Goal: Task Accomplishment & Management: Manage account settings

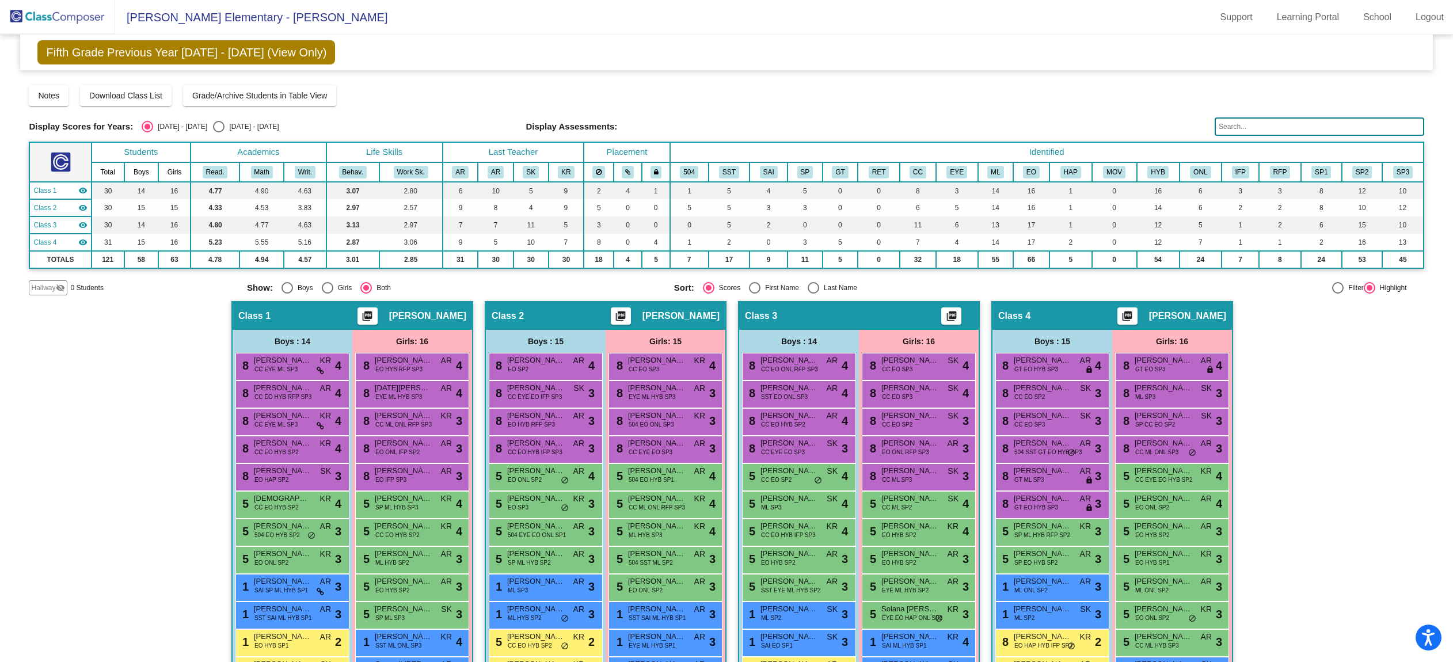
click at [43, 21] on img at bounding box center [57, 17] width 115 height 34
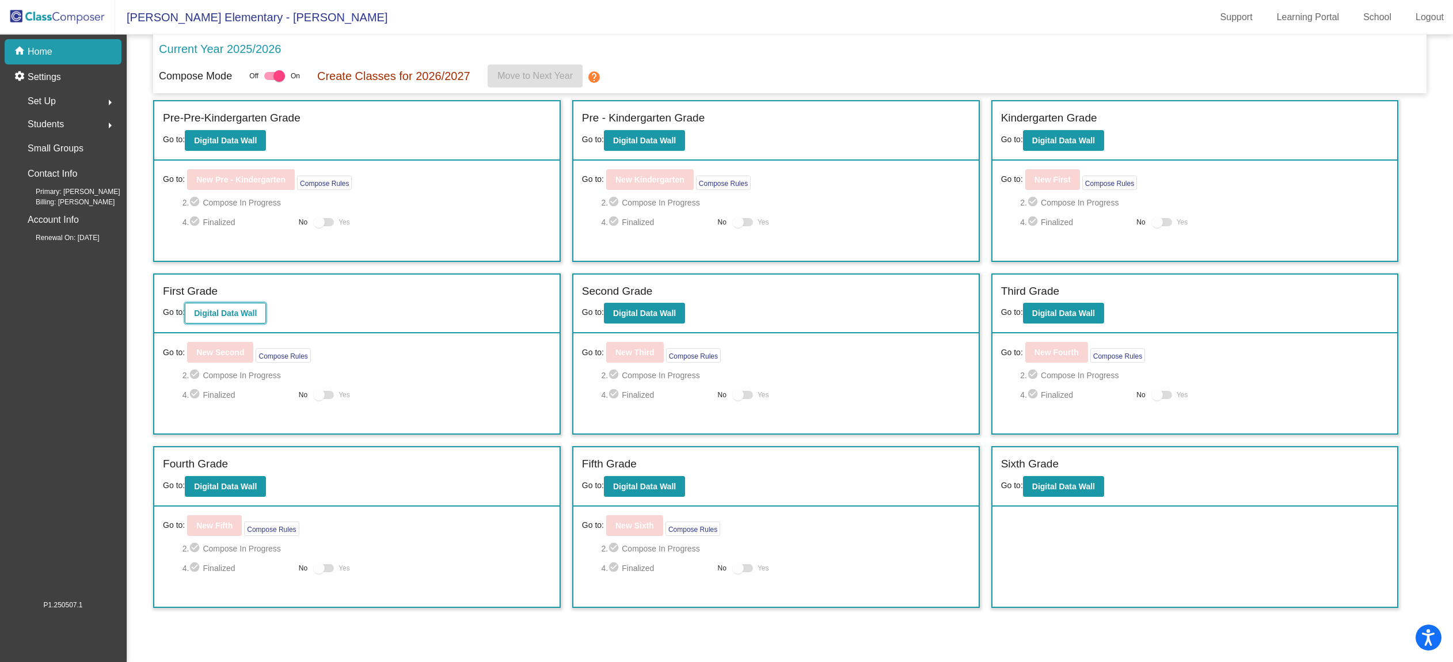
click at [231, 320] on button "Digital Data Wall" at bounding box center [225, 313] width 81 height 21
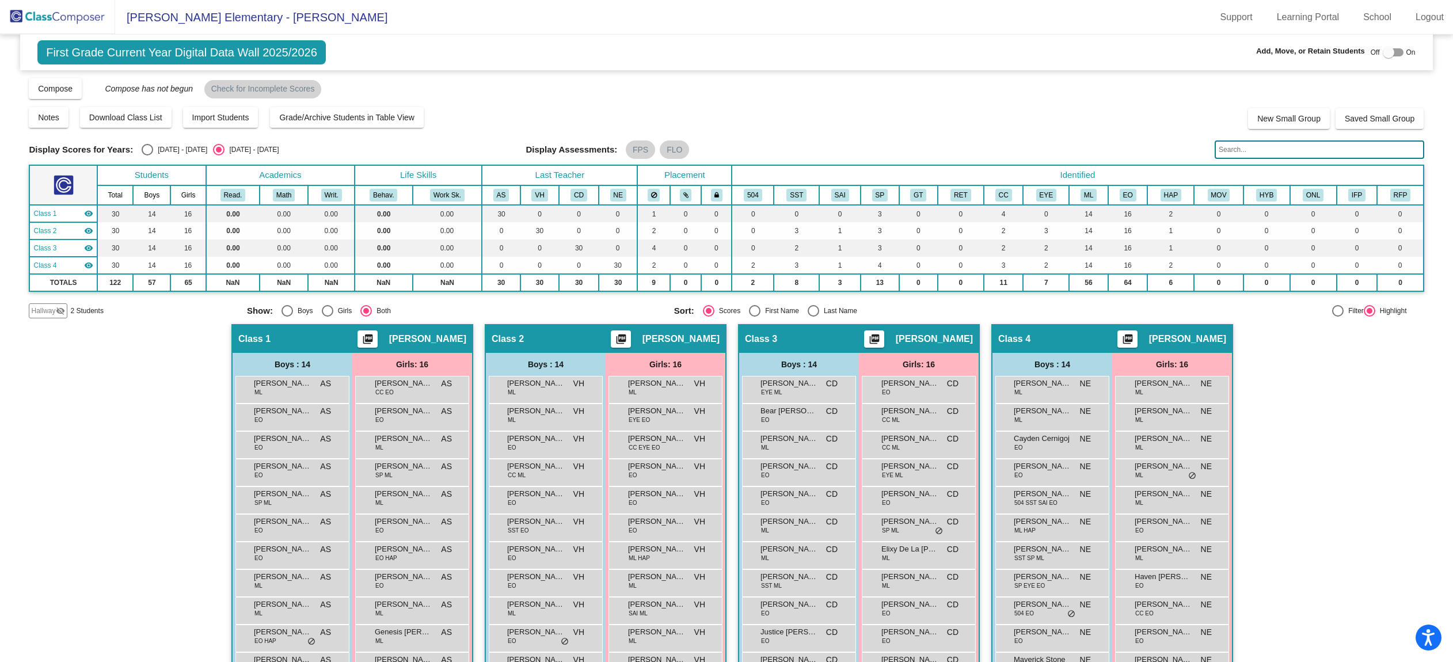
click at [44, 305] on div "Hallway visibility_off" at bounding box center [48, 310] width 38 height 15
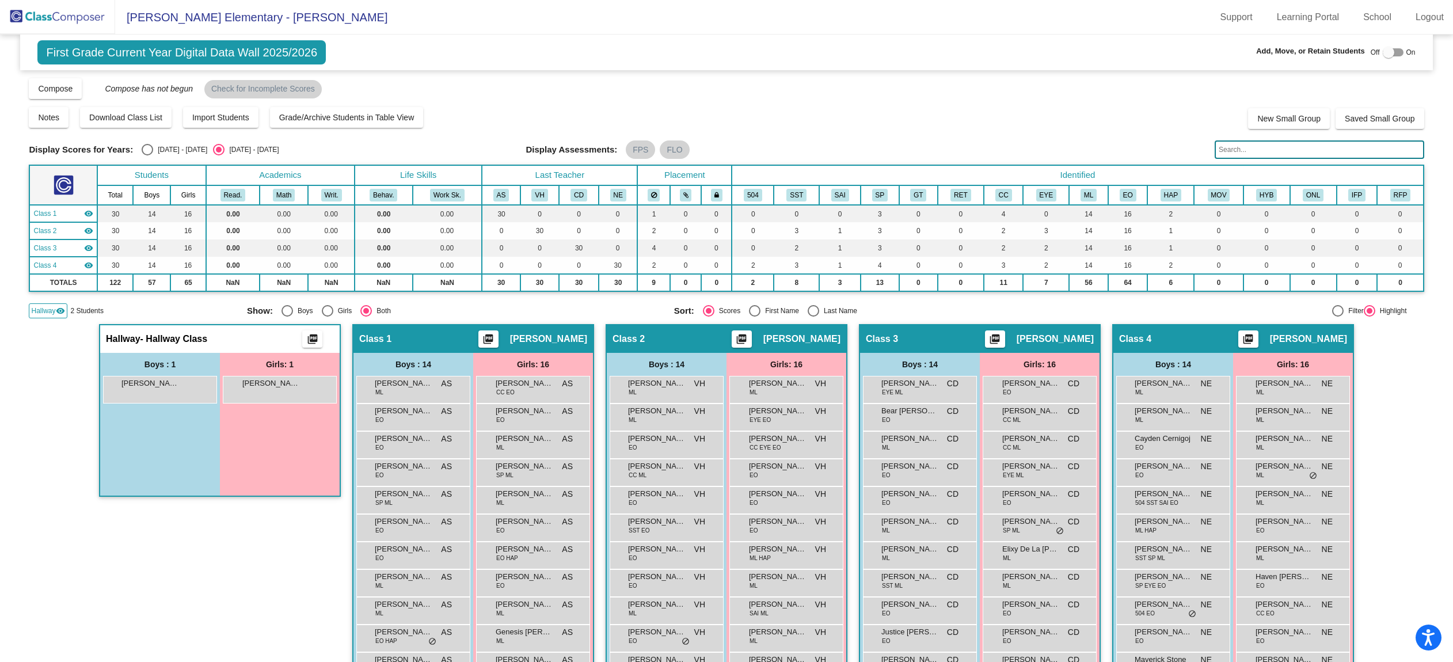
click at [58, 13] on img at bounding box center [57, 17] width 115 height 34
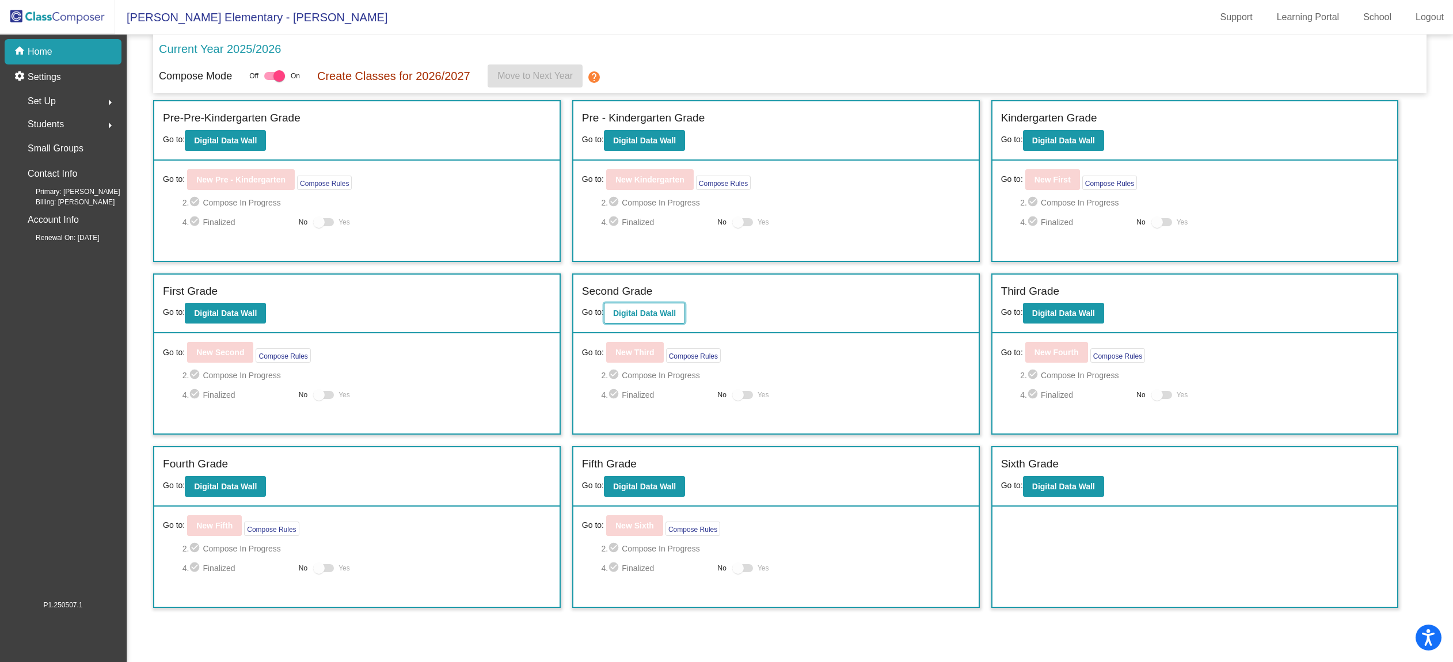
click at [652, 314] on b "Digital Data Wall" at bounding box center [644, 313] width 63 height 9
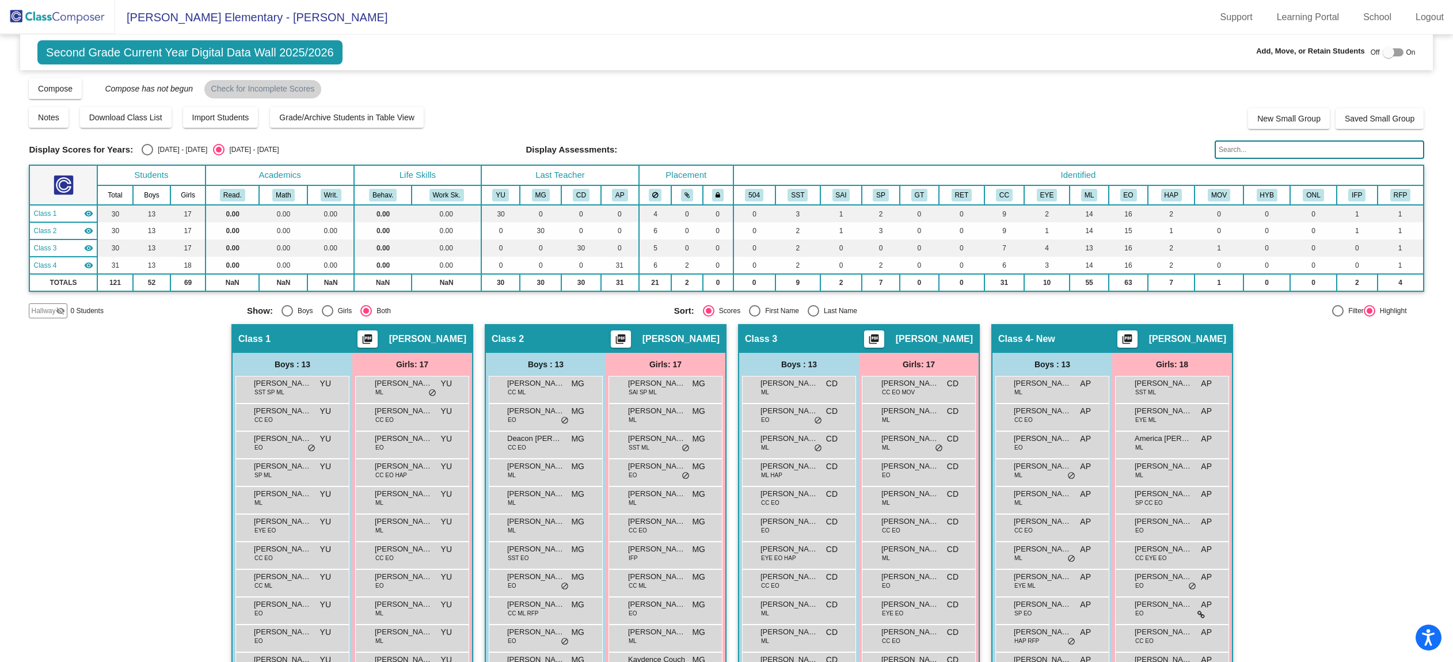
click at [65, 18] on img at bounding box center [57, 17] width 115 height 34
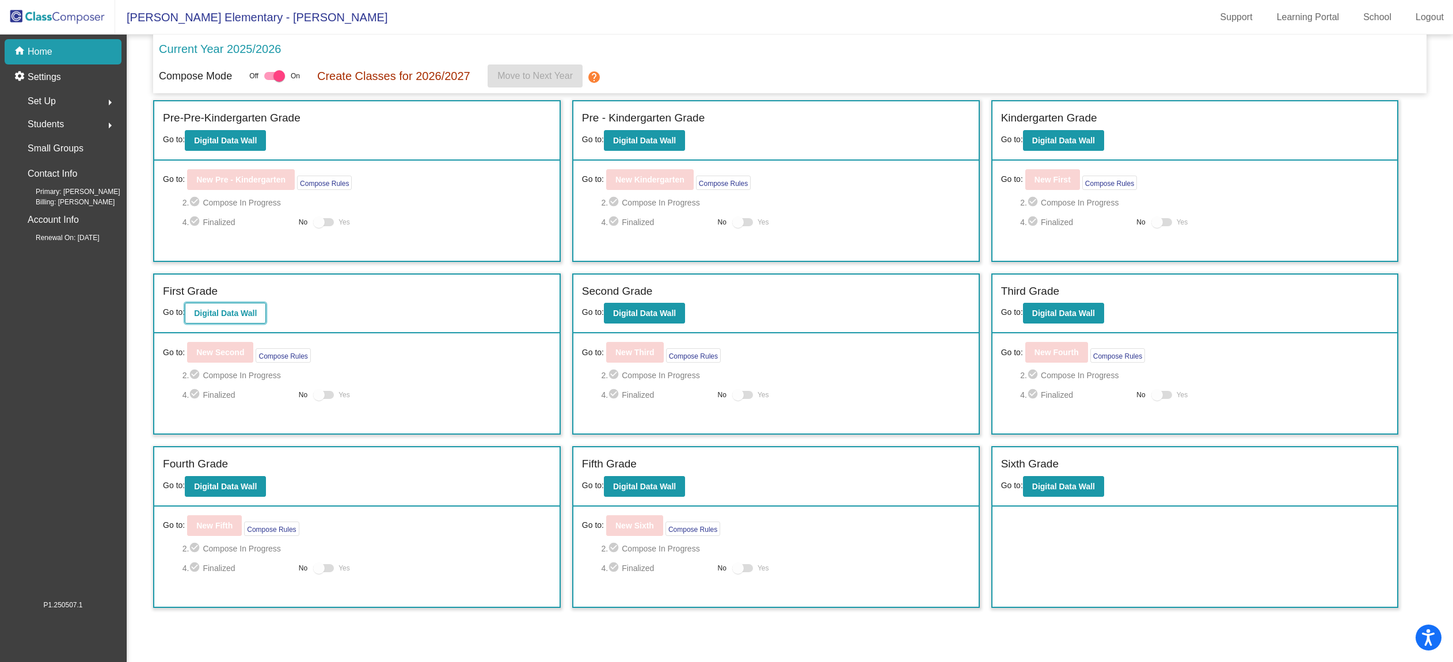
click at [244, 315] on b "Digital Data Wall" at bounding box center [225, 313] width 63 height 9
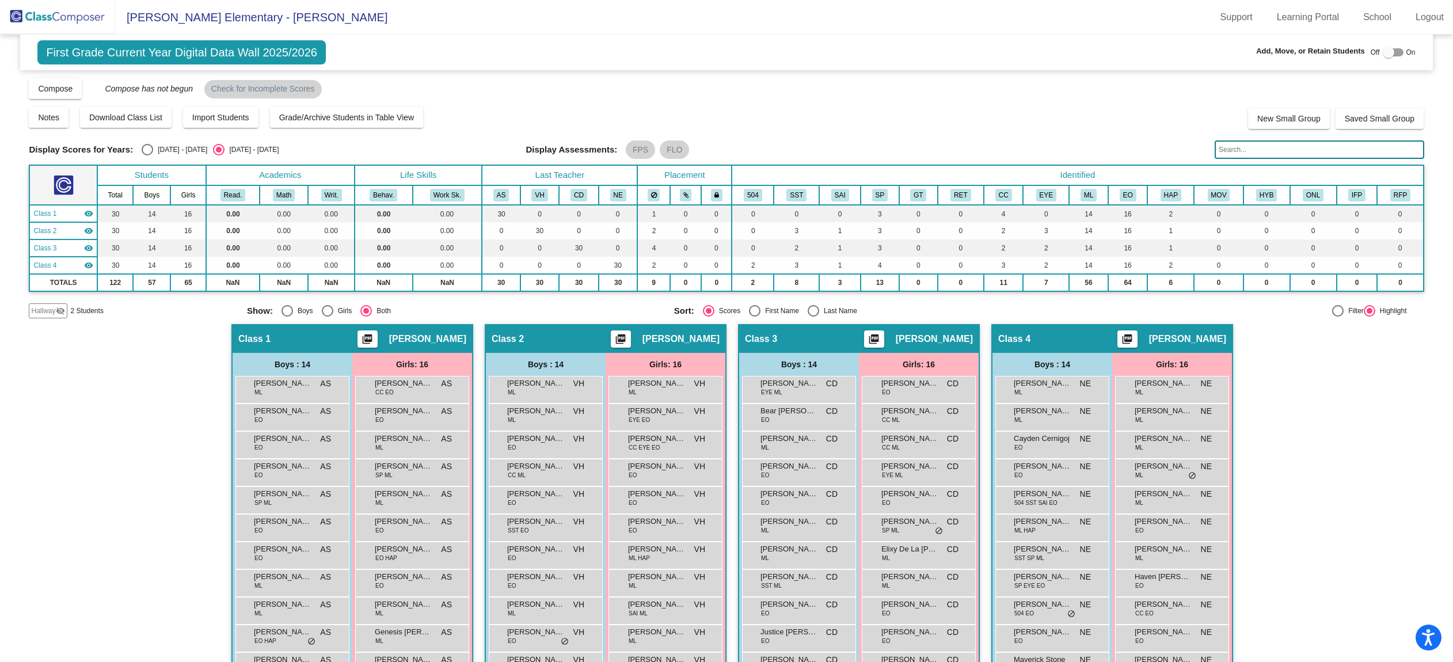
click at [56, 308] on mat-icon "visibility_off" at bounding box center [60, 310] width 9 height 9
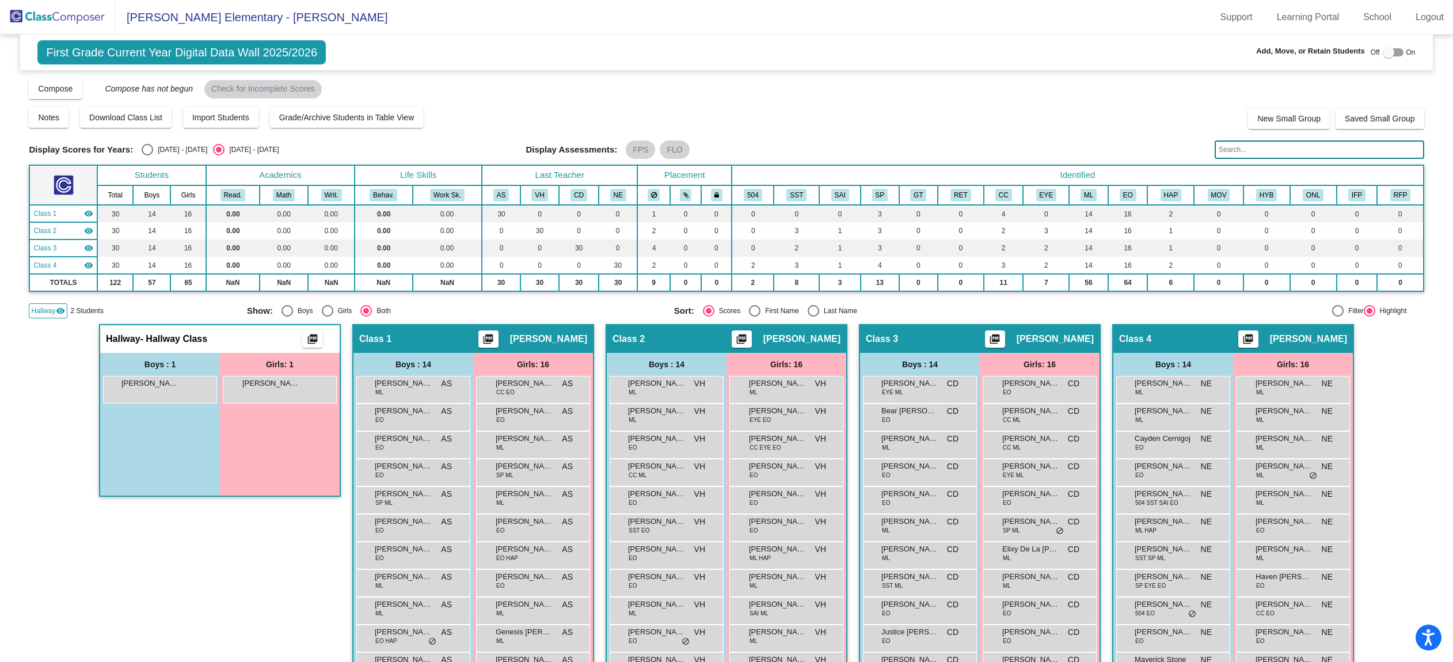
click at [1390, 48] on label at bounding box center [1393, 52] width 21 height 14
checkbox input "true"
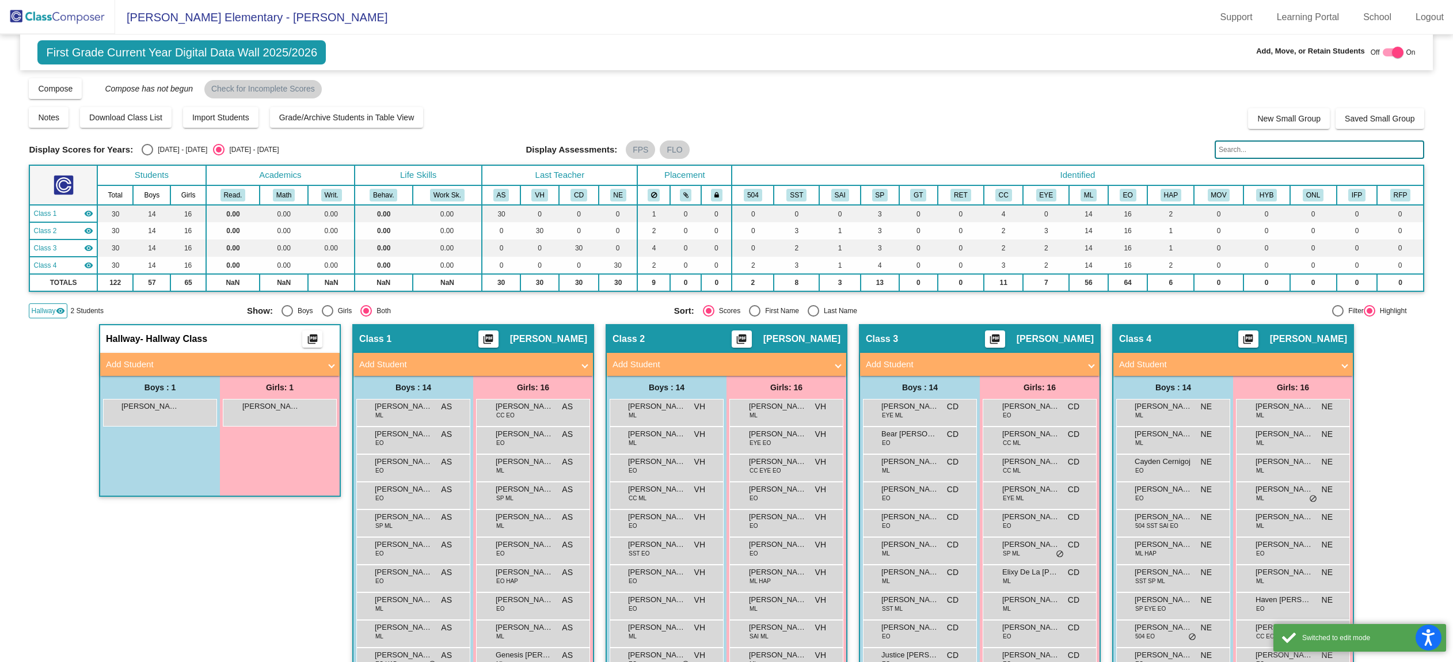
click at [1286, 146] on input "text" at bounding box center [1318, 149] width 209 height 18
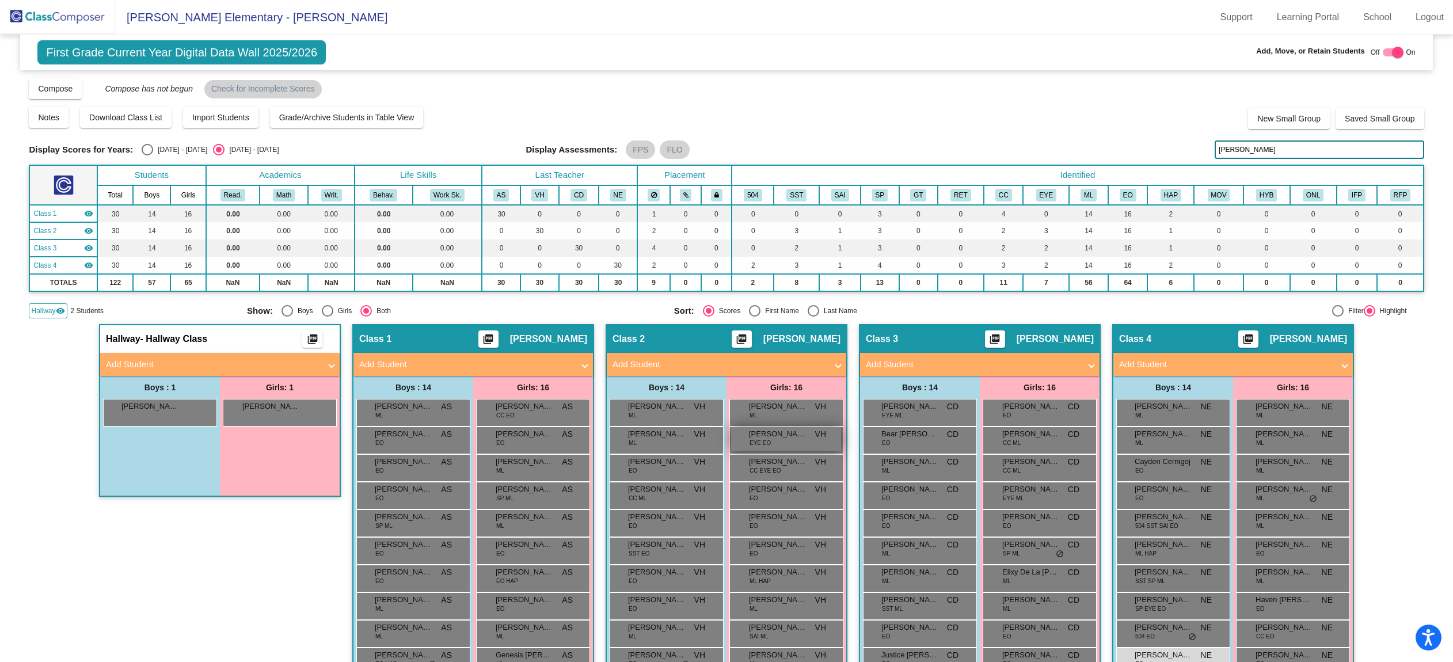
scroll to position [2, 0]
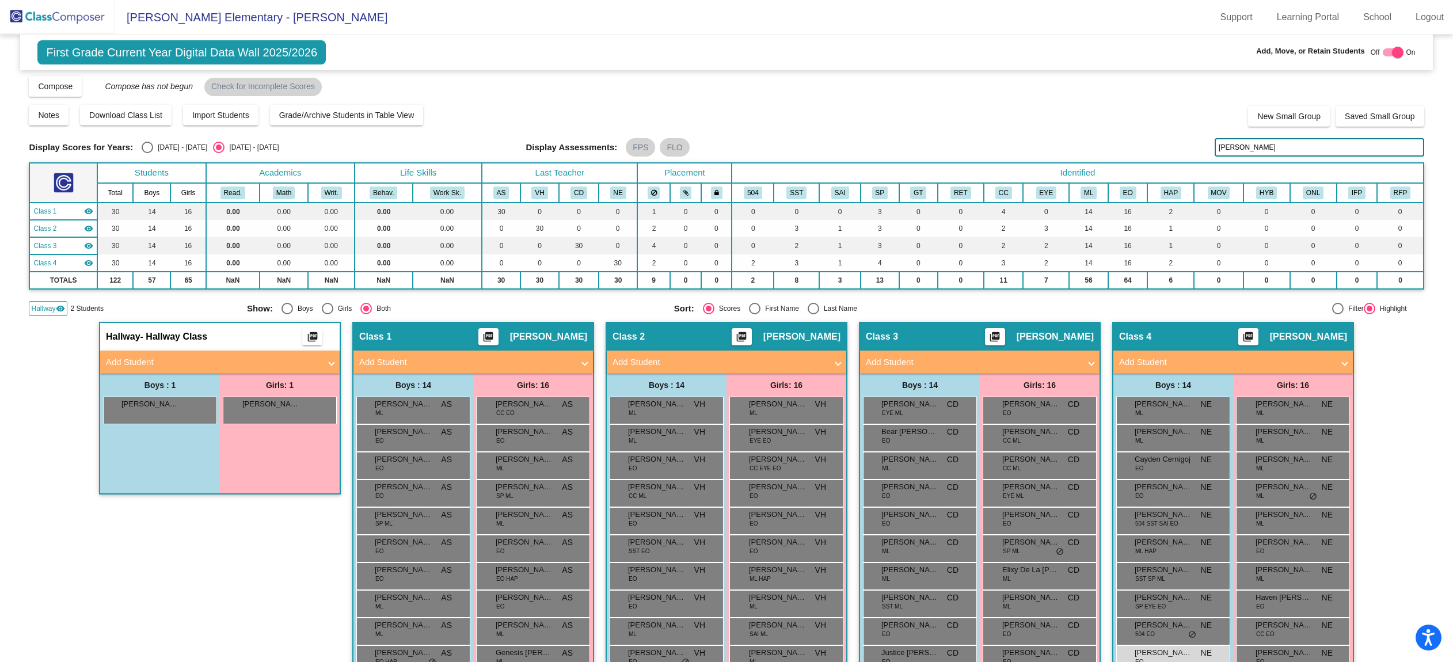
type input "[PERSON_NAME]"
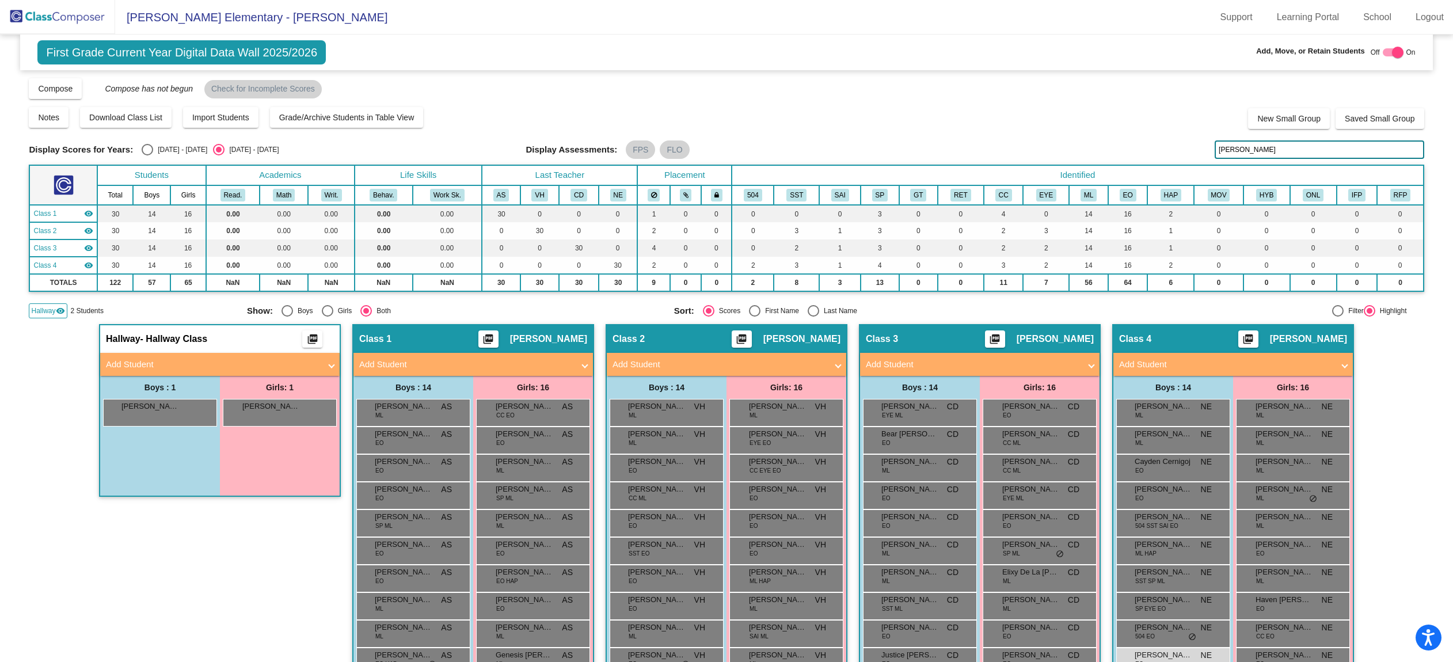
click at [134, 361] on mat-panel-title "Add Student" at bounding box center [213, 364] width 214 height 13
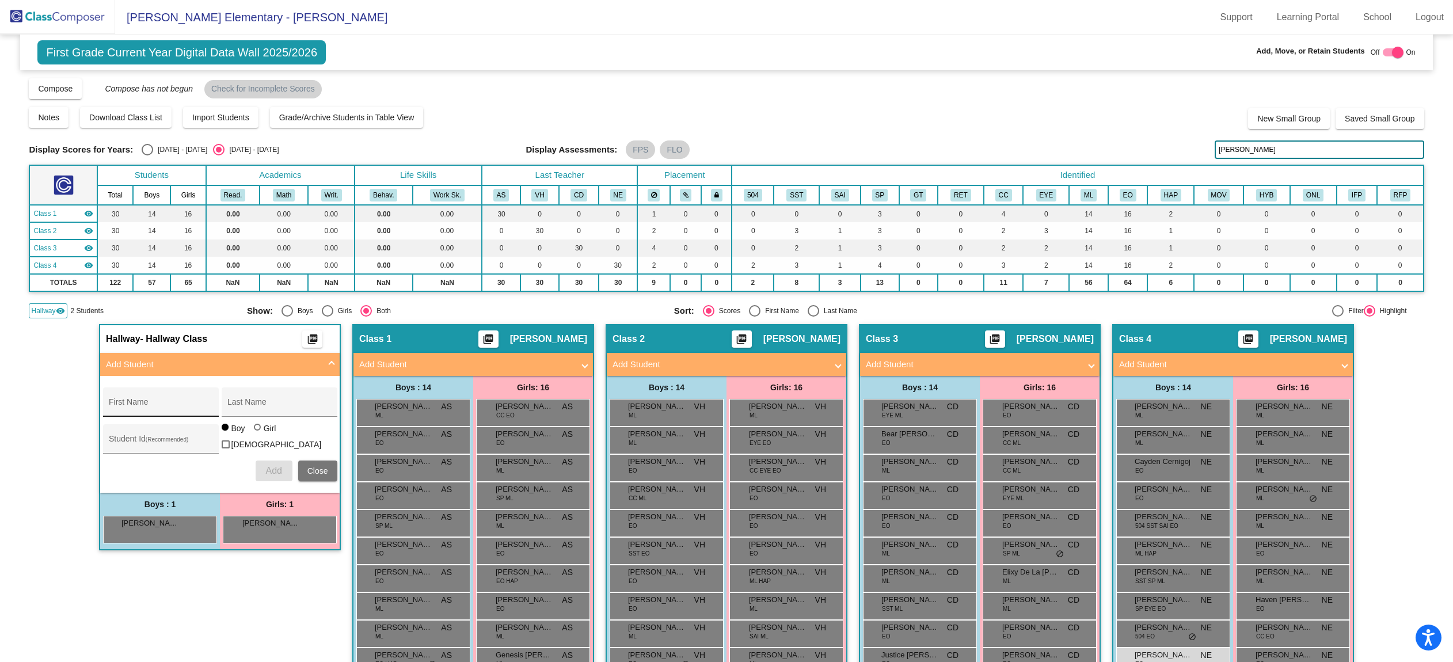
click at [163, 403] on input "First Name" at bounding box center [161, 406] width 104 height 9
type input "[PERSON_NAME]"
paste input "922658"
type input "922658"
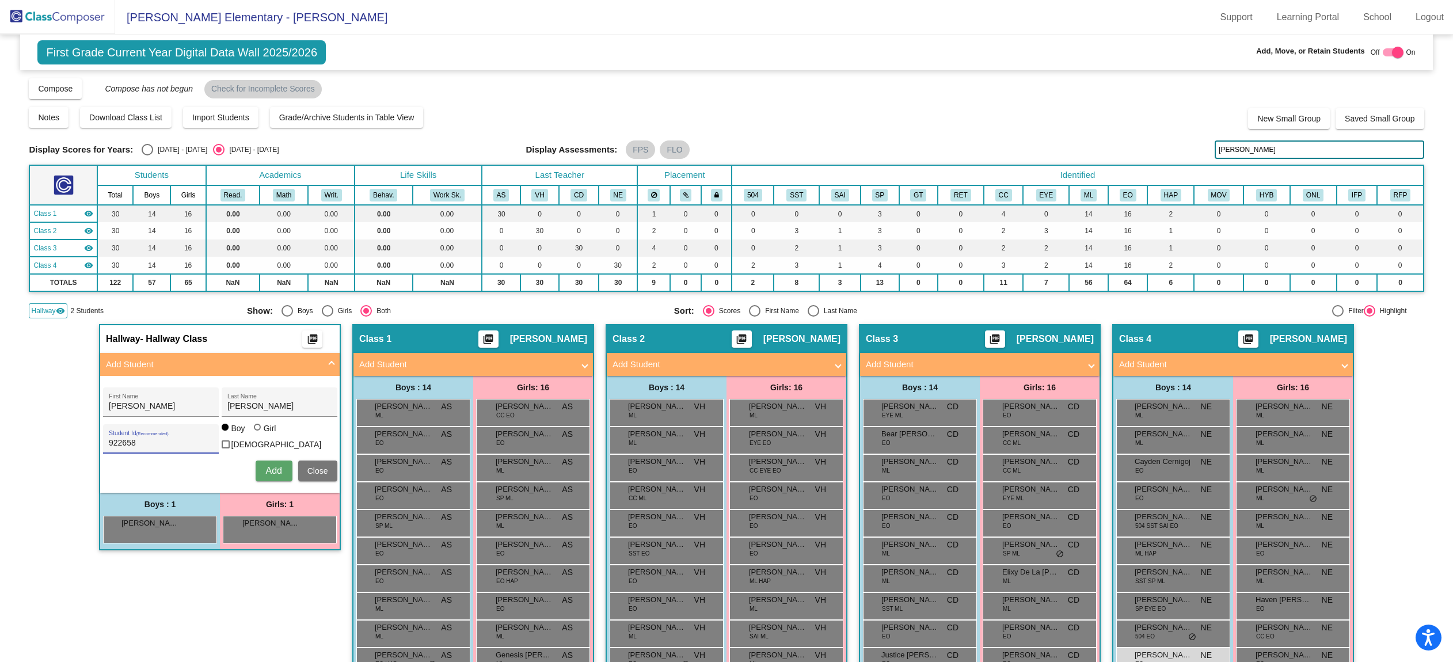
click at [272, 470] on span "Add" at bounding box center [273, 471] width 16 height 10
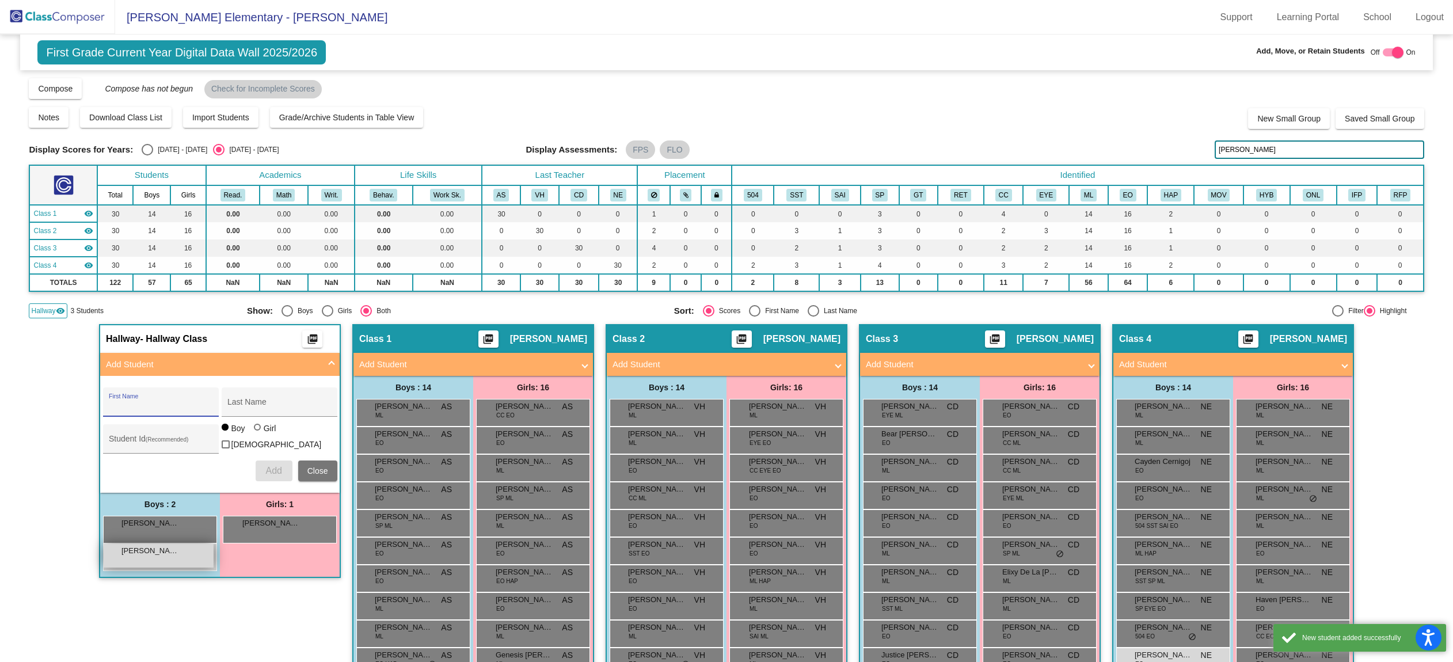
click at [150, 563] on div "[PERSON_NAME] lock do_not_disturb_alt" at bounding box center [159, 556] width 110 height 24
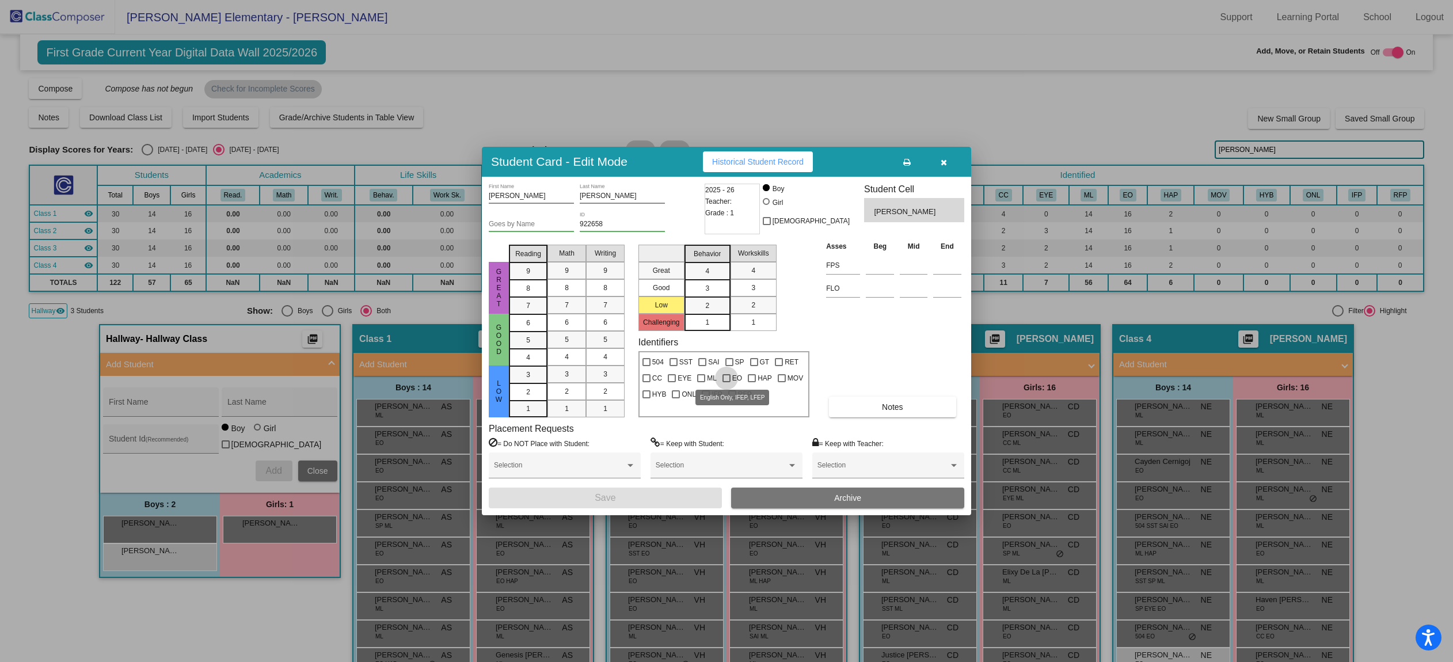
click at [730, 376] on label "EO" at bounding box center [732, 378] width 20 height 14
click at [726, 382] on input "EO" at bounding box center [726, 382] width 1 height 1
checkbox input "true"
click at [613, 500] on span "Save" at bounding box center [605, 498] width 21 height 10
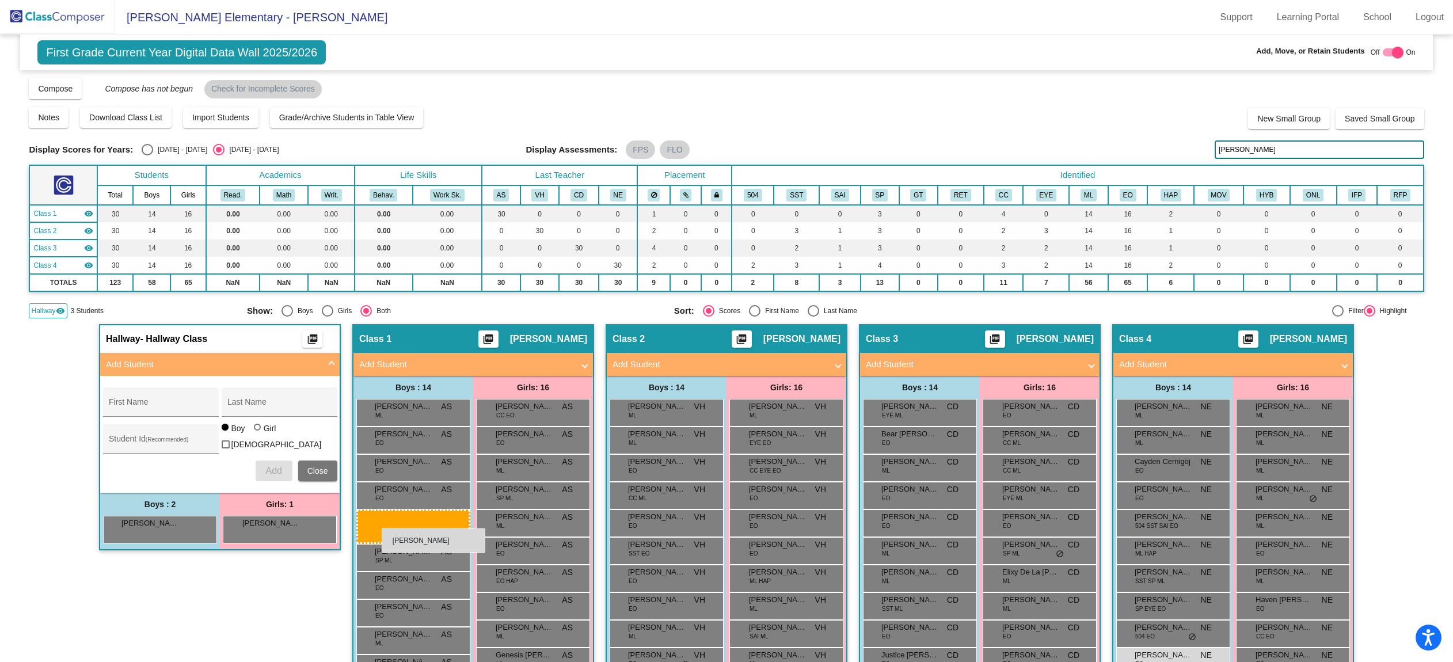
drag, startPoint x: 138, startPoint y: 555, endPoint x: 382, endPoint y: 528, distance: 244.9
click at [77, 401] on div "Hallway - Hallway Class picture_as_pdf Add Student First Name Last Name Student…" at bounding box center [726, 591] width 1395 height 535
click at [51, 21] on img at bounding box center [57, 17] width 115 height 34
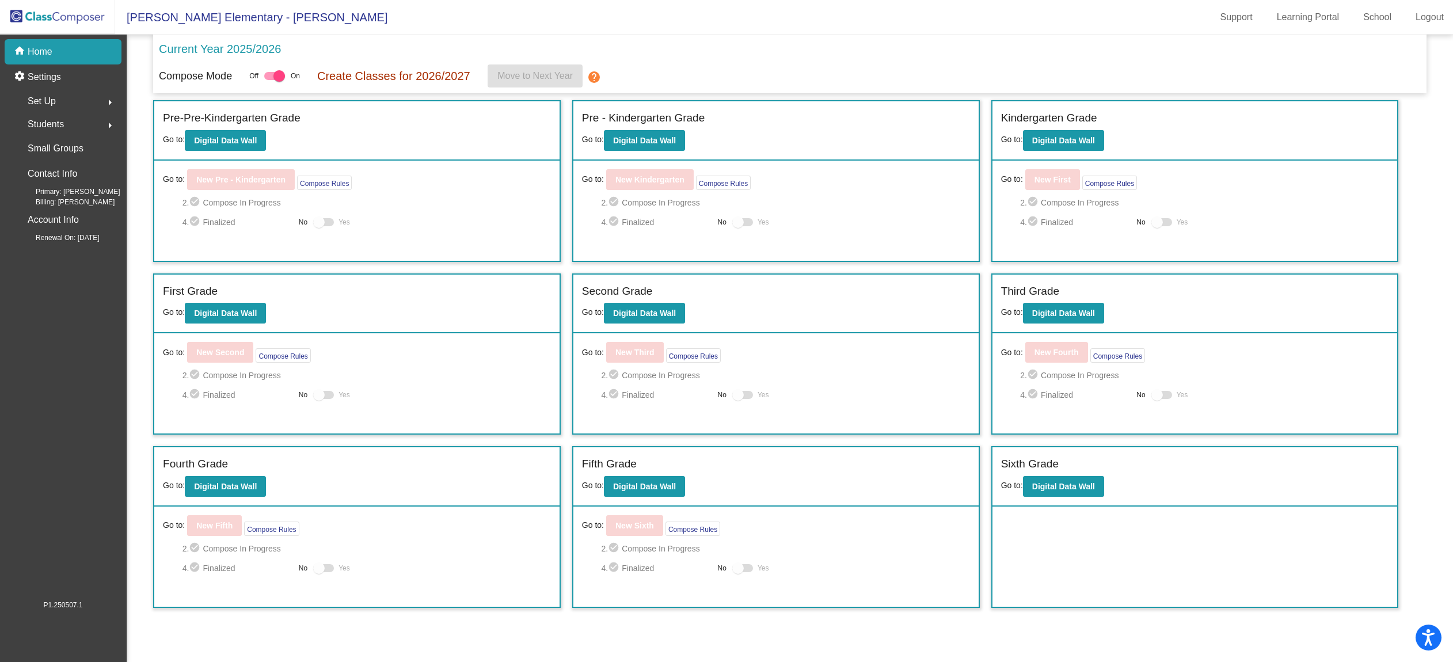
click at [90, 103] on div "Set Up arrow_right" at bounding box center [67, 101] width 110 height 23
click at [60, 202] on div "Classes" at bounding box center [41, 201] width 58 height 25
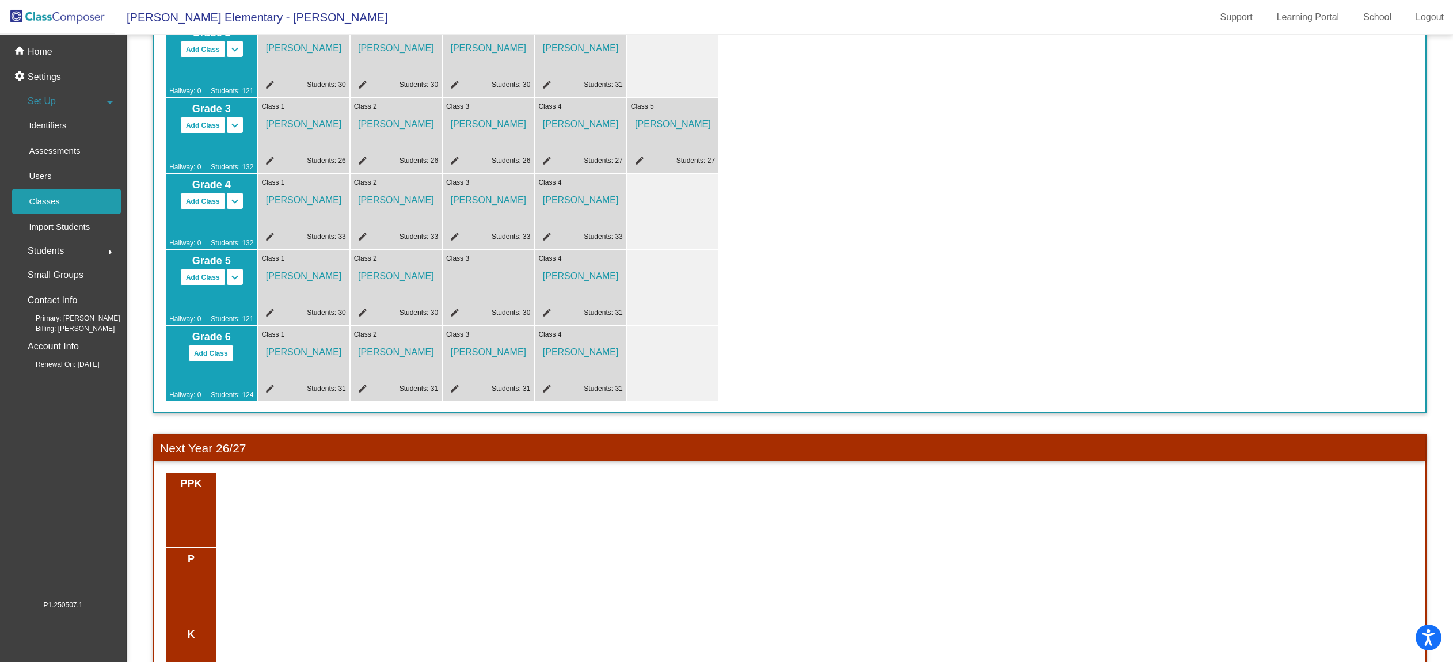
scroll to position [271, 0]
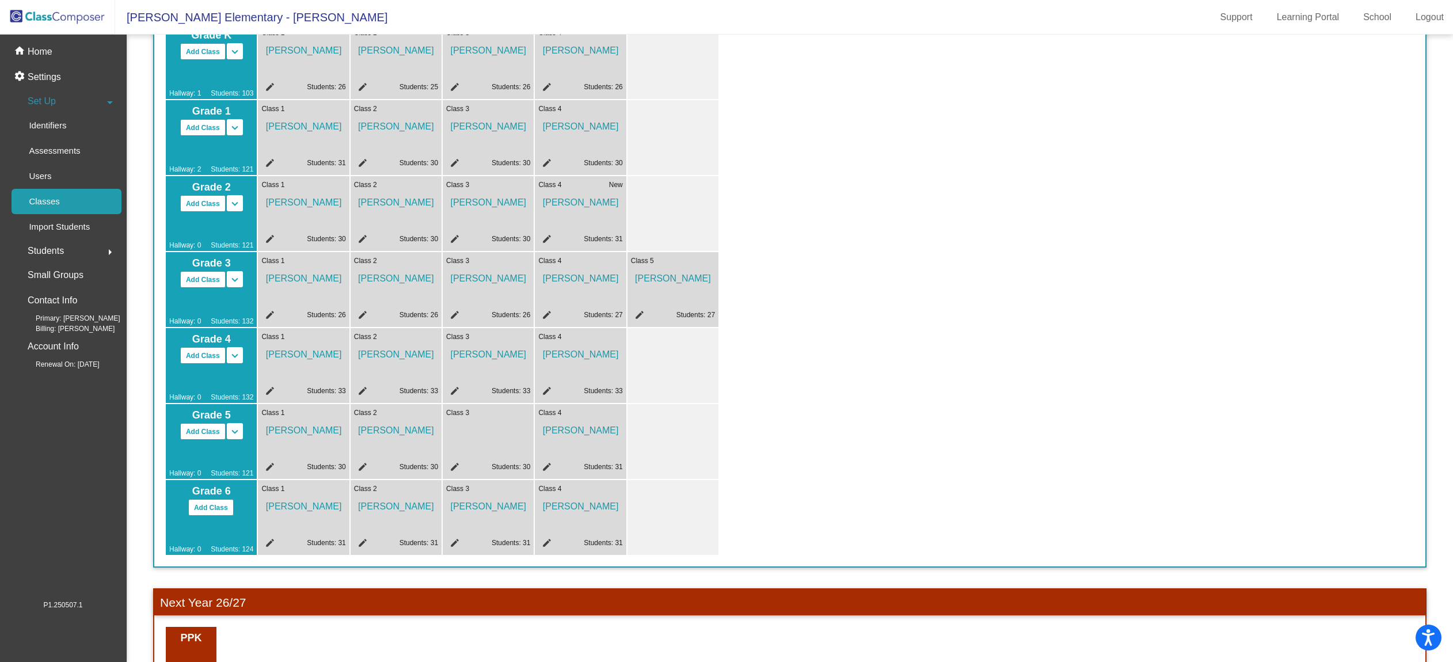
click at [456, 467] on mat-icon "edit" at bounding box center [453, 469] width 14 height 14
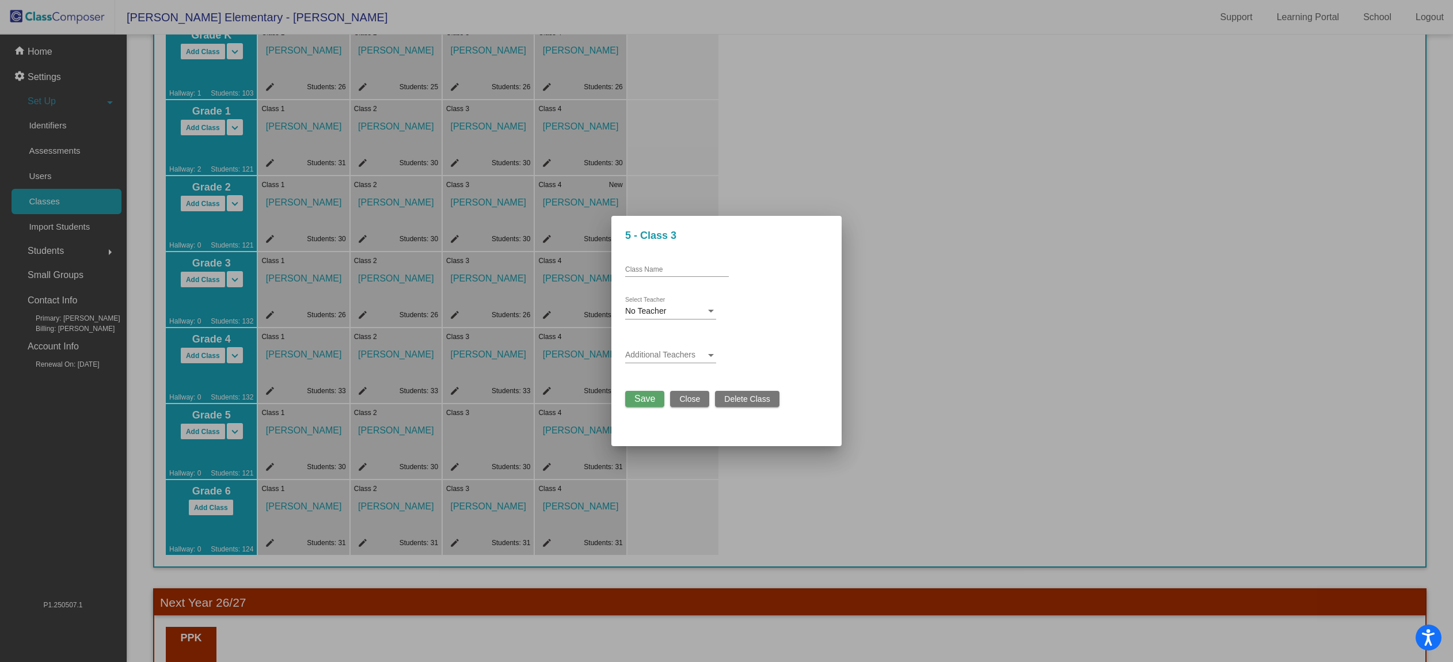
click at [706, 303] on div "No Teacher Select Teacher" at bounding box center [670, 308] width 91 height 22
click at [671, 358] on span "[PERSON_NAME]" at bounding box center [670, 364] width 91 height 24
click at [654, 396] on span "Save" at bounding box center [644, 399] width 21 height 10
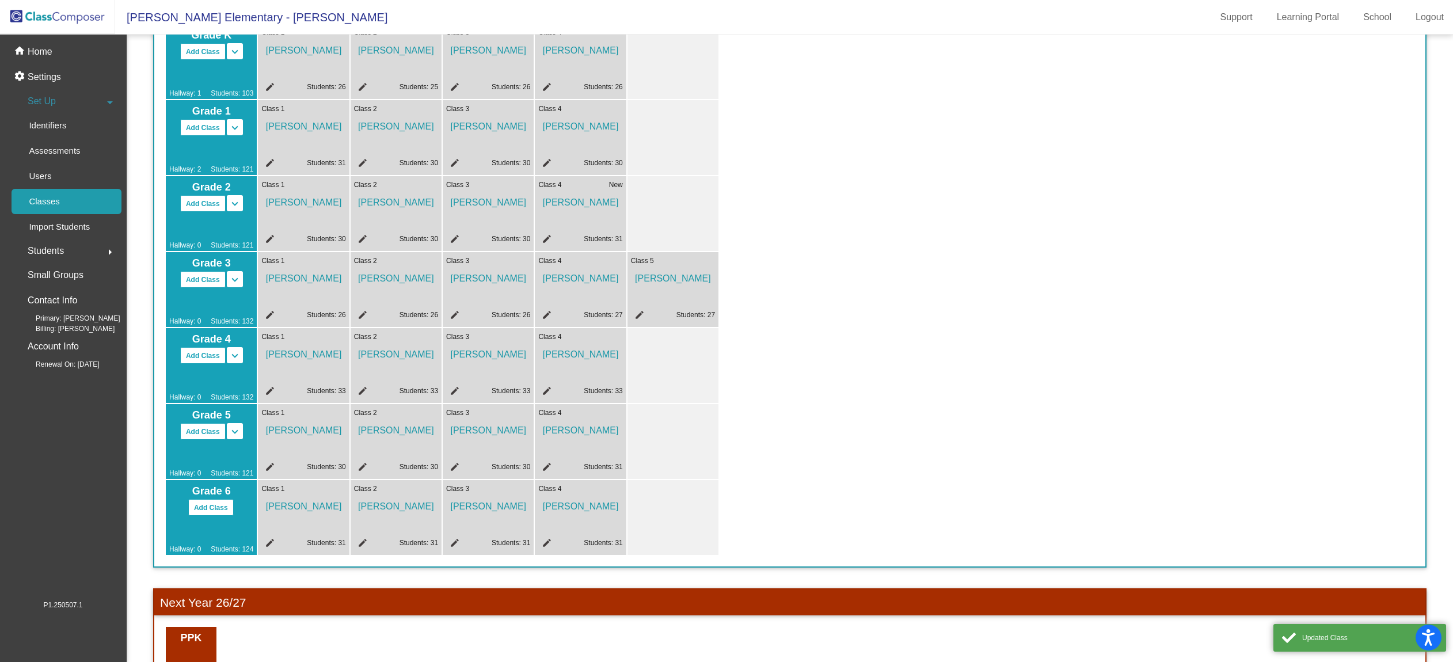
scroll to position [0, 0]
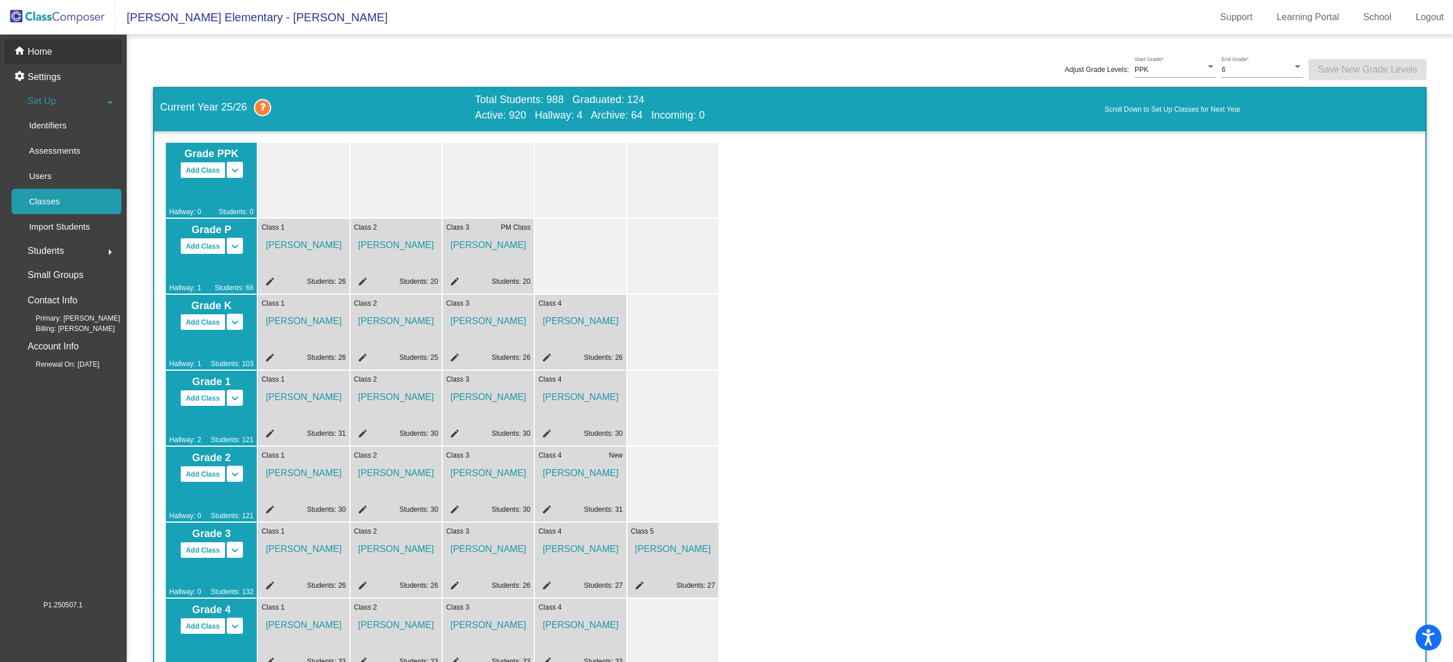
click at [43, 55] on p "Home" at bounding box center [40, 52] width 25 height 14
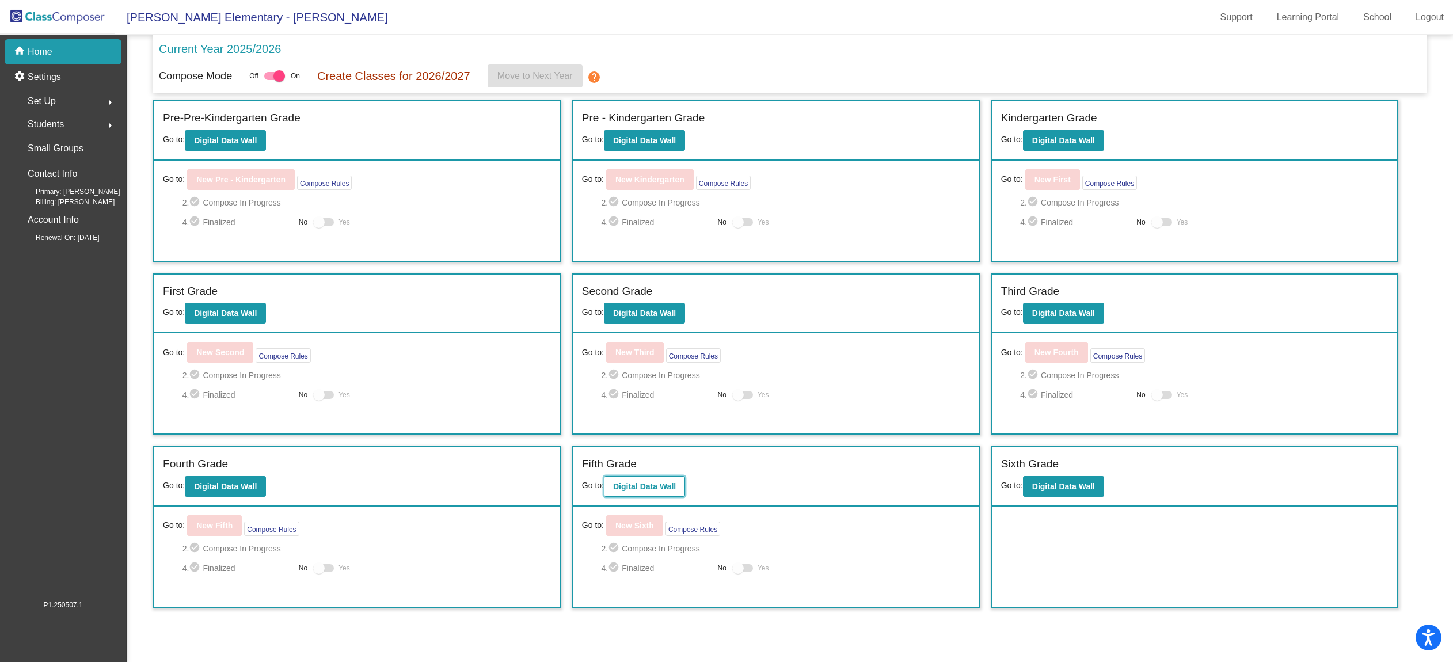
click at [640, 484] on b "Digital Data Wall" at bounding box center [644, 486] width 63 height 9
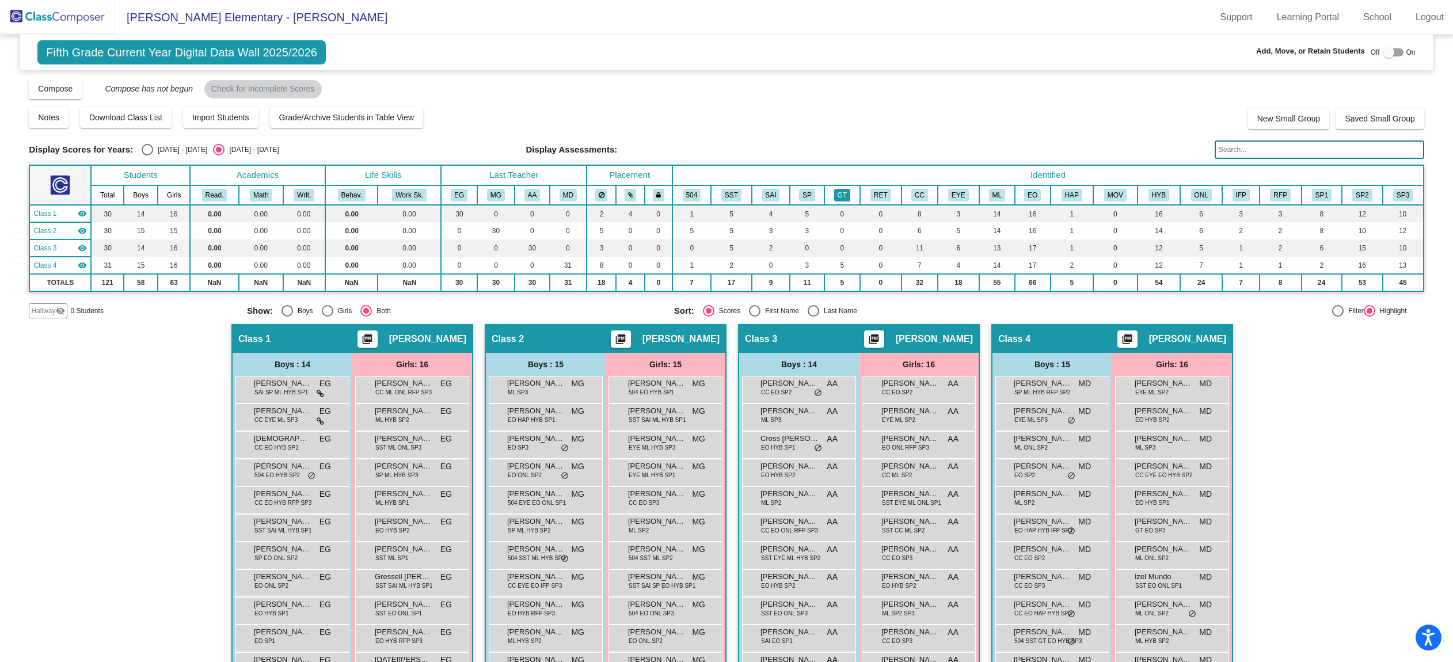
click at [838, 192] on button "GT" at bounding box center [842, 195] width 16 height 13
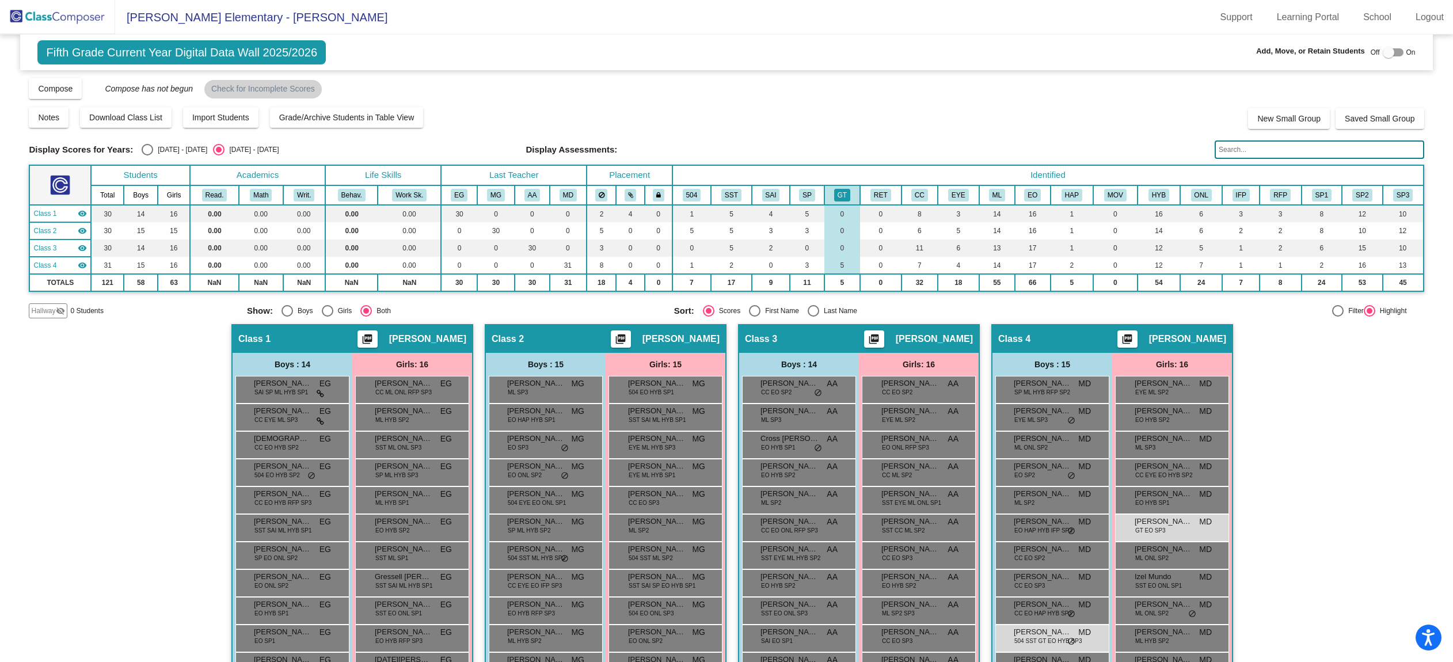
click at [63, 20] on img at bounding box center [57, 17] width 115 height 34
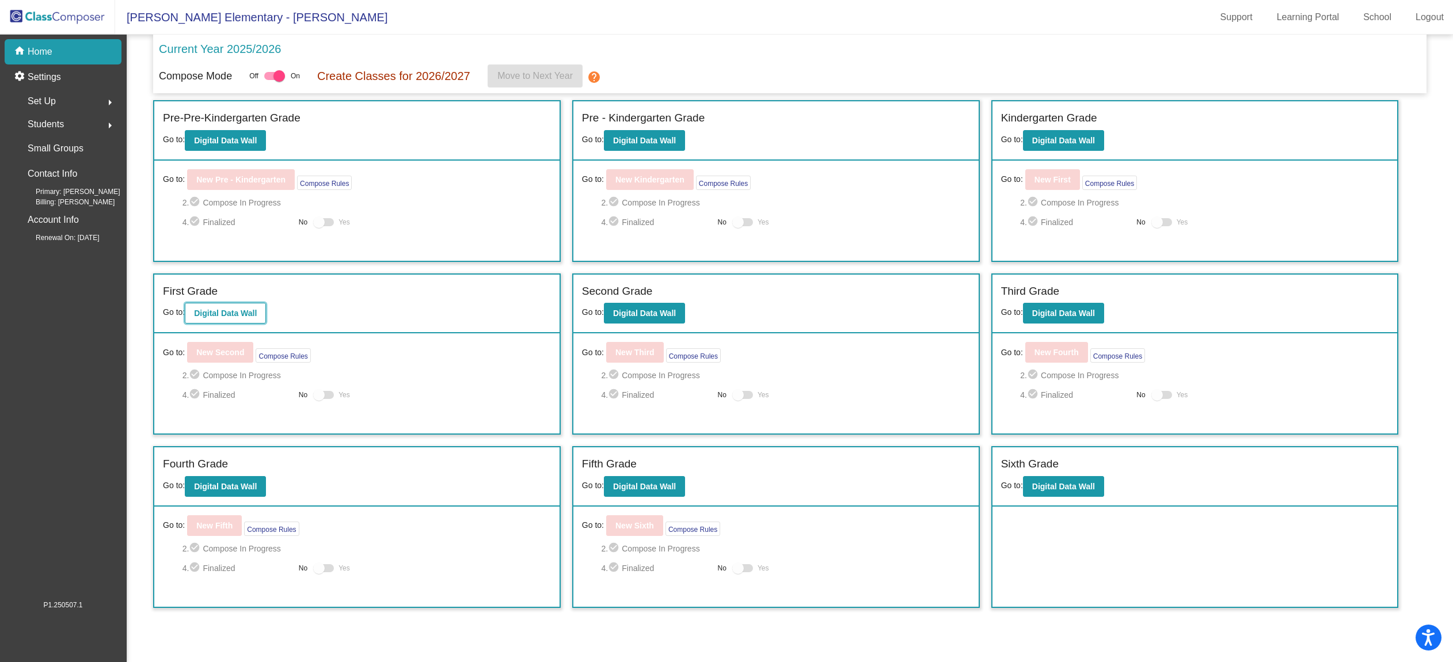
click at [243, 307] on button "Digital Data Wall" at bounding box center [225, 313] width 81 height 21
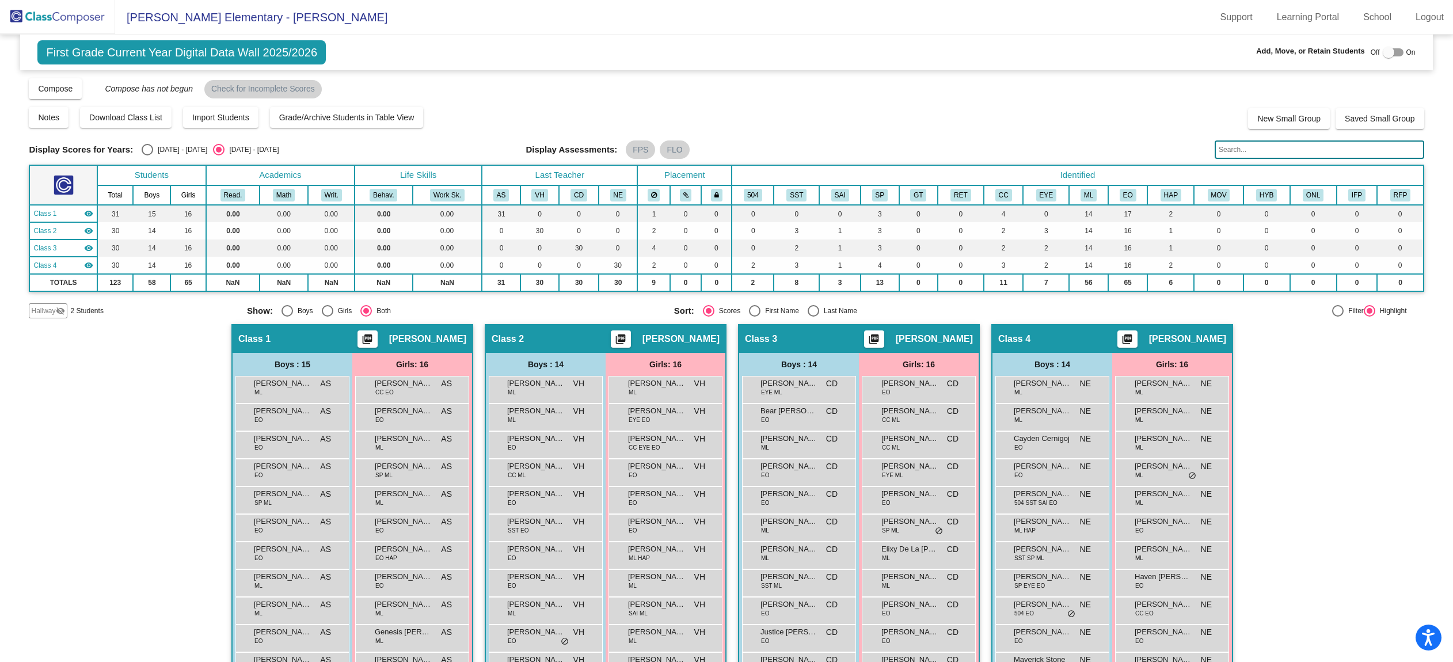
click at [59, 21] on img at bounding box center [57, 17] width 115 height 34
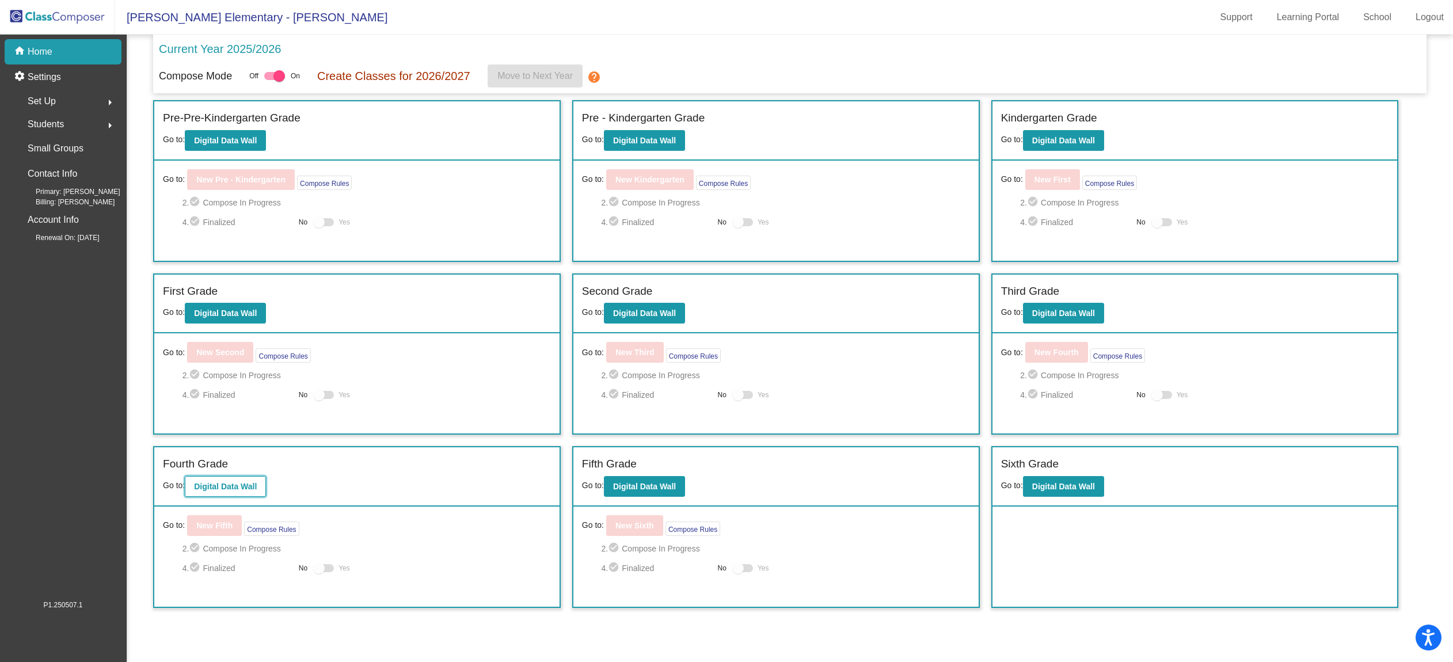
click at [216, 492] on button "Digital Data Wall" at bounding box center [225, 486] width 81 height 21
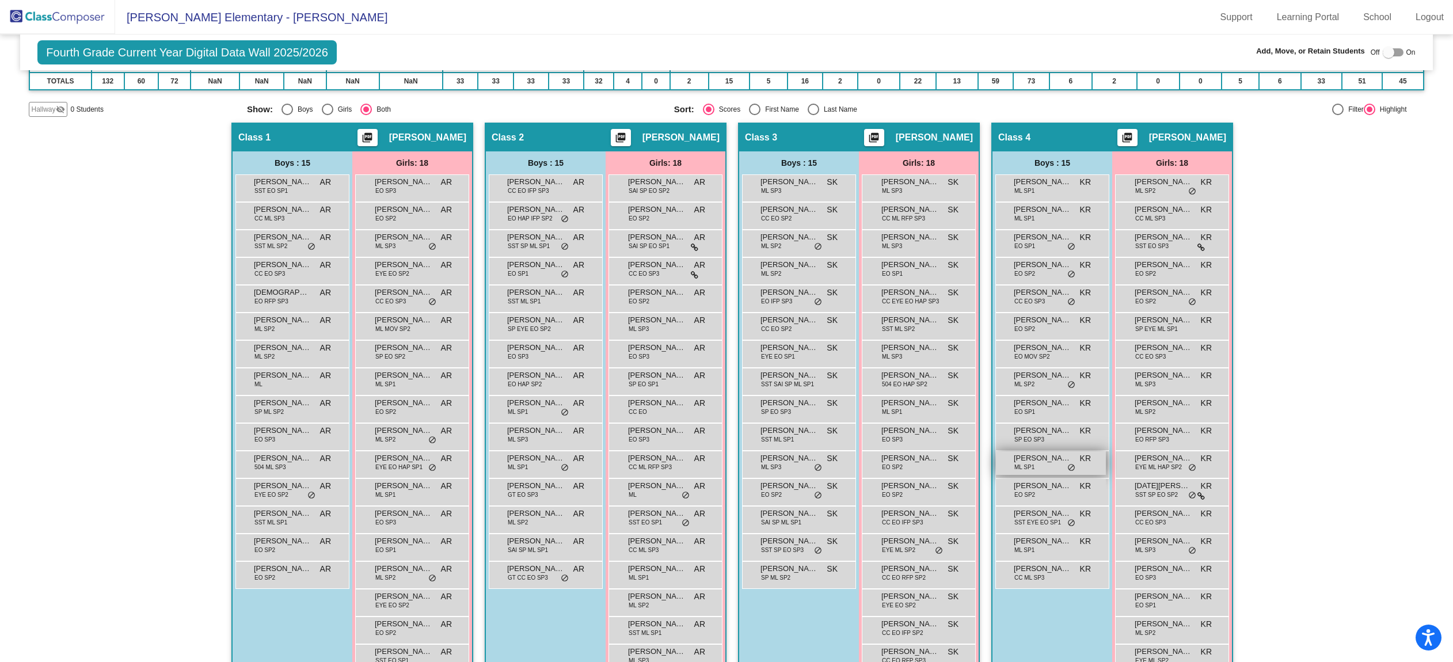
scroll to position [230, 0]
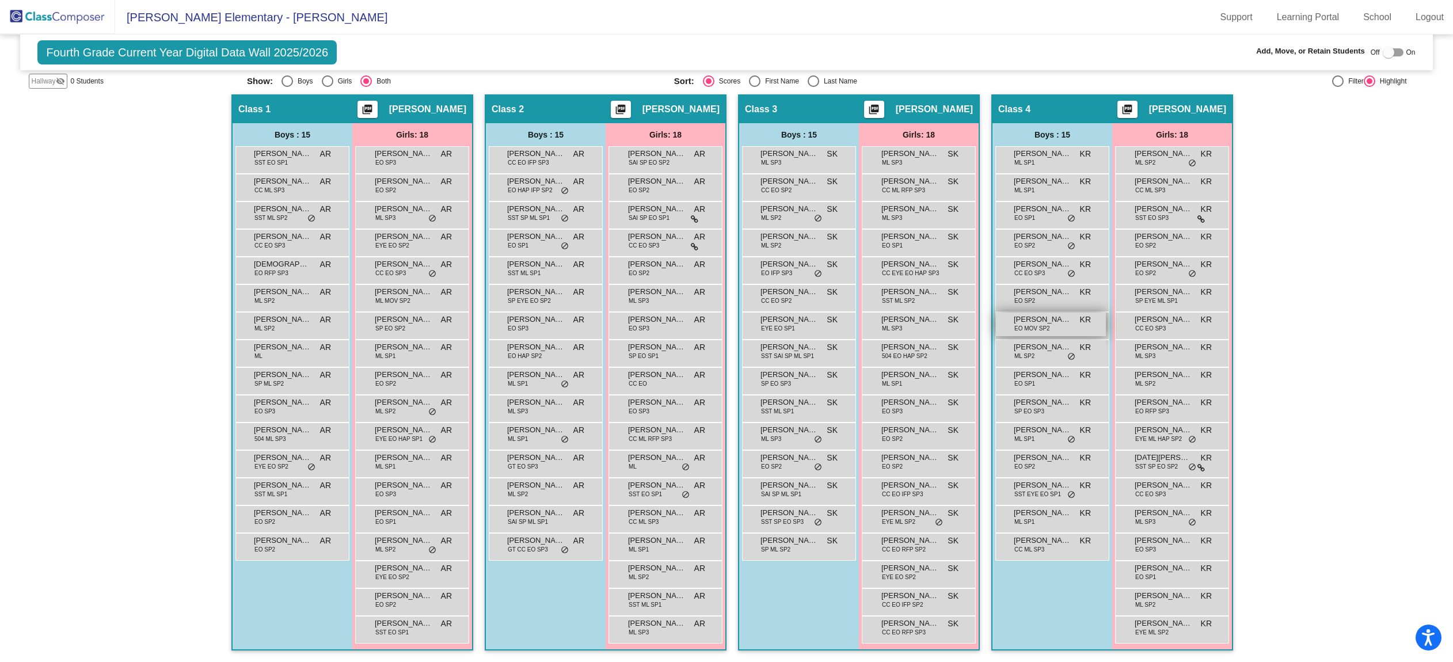
click at [1063, 323] on span "[PERSON_NAME]" at bounding box center [1043, 320] width 58 height 12
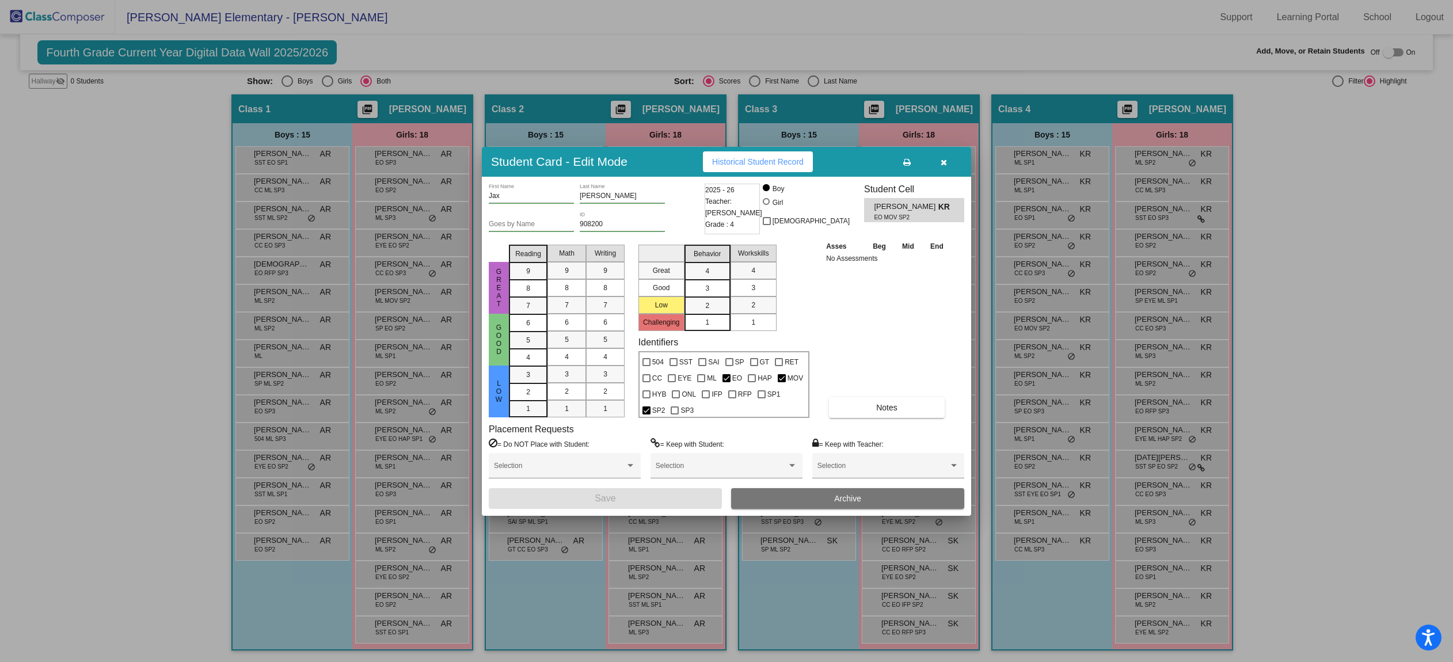
click at [827, 502] on button "Archive" at bounding box center [847, 498] width 233 height 21
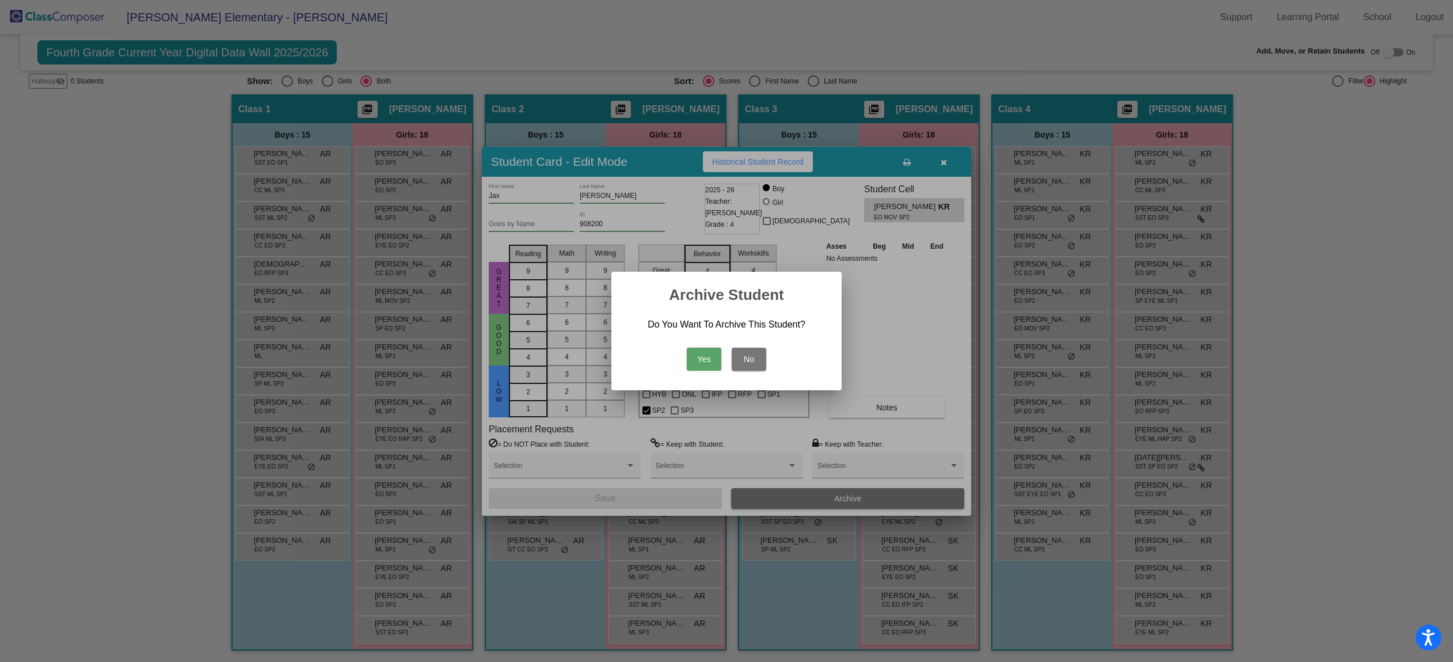
click at [694, 363] on button "Yes" at bounding box center [704, 359] width 35 height 23
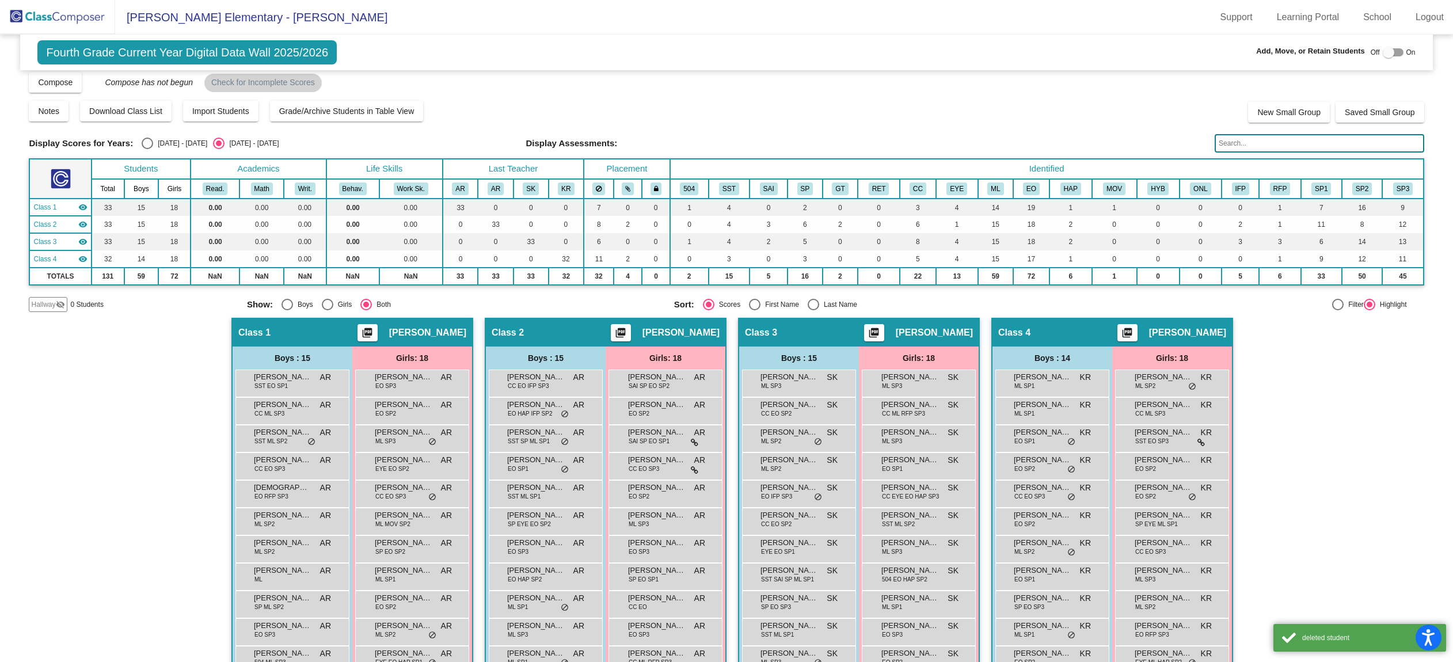
scroll to position [0, 0]
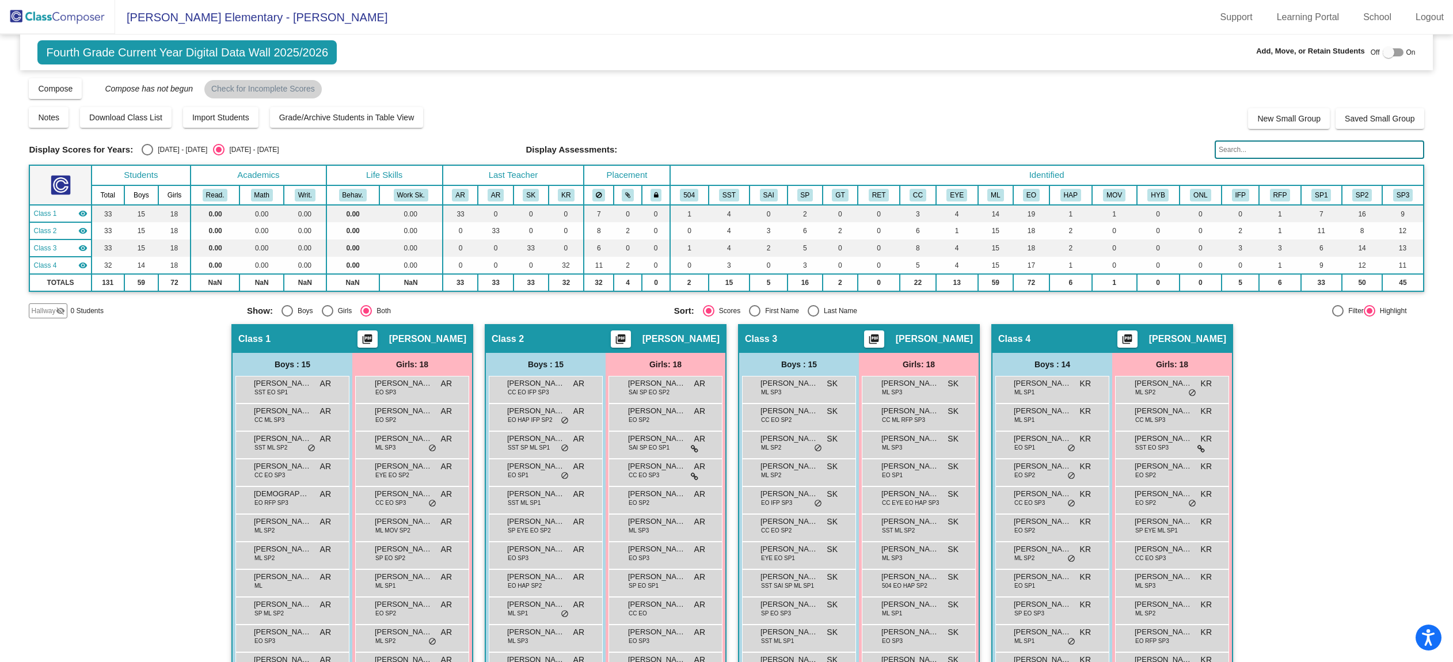
click at [1239, 151] on input "text" at bounding box center [1318, 149] width 209 height 18
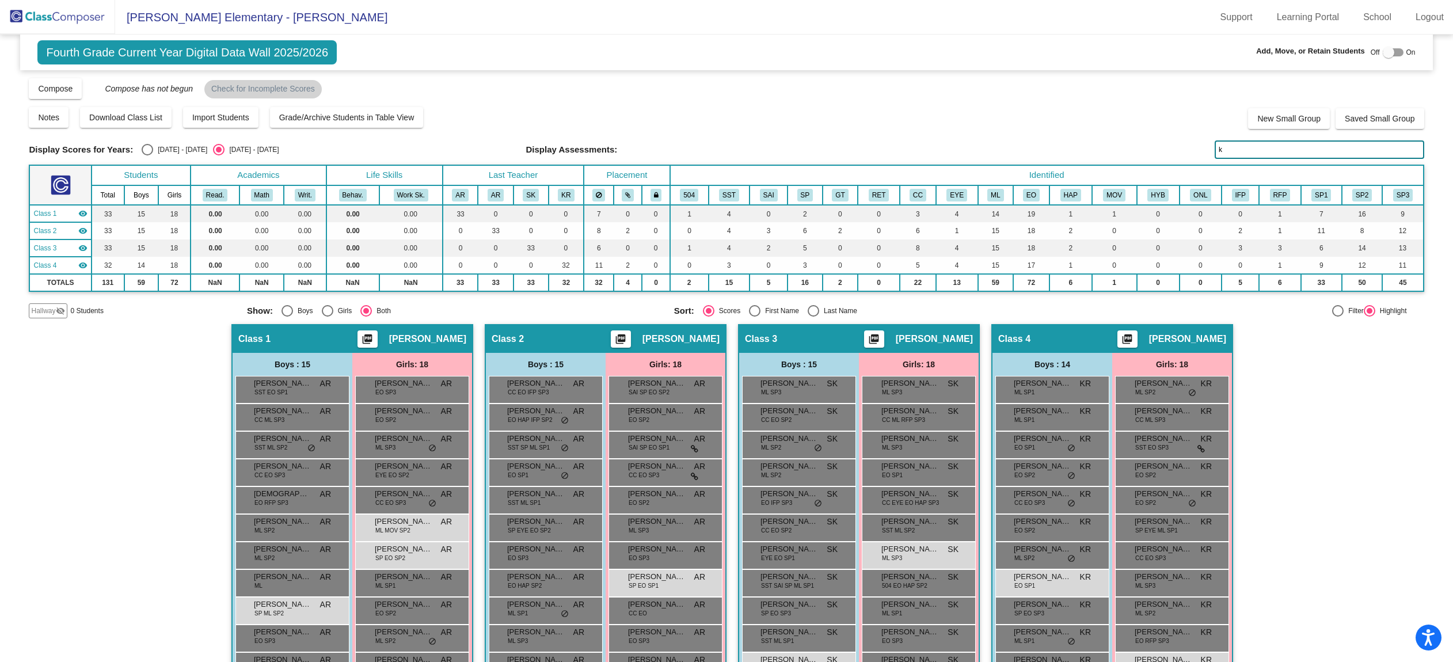
type input "k"
click at [72, 15] on img at bounding box center [57, 17] width 115 height 34
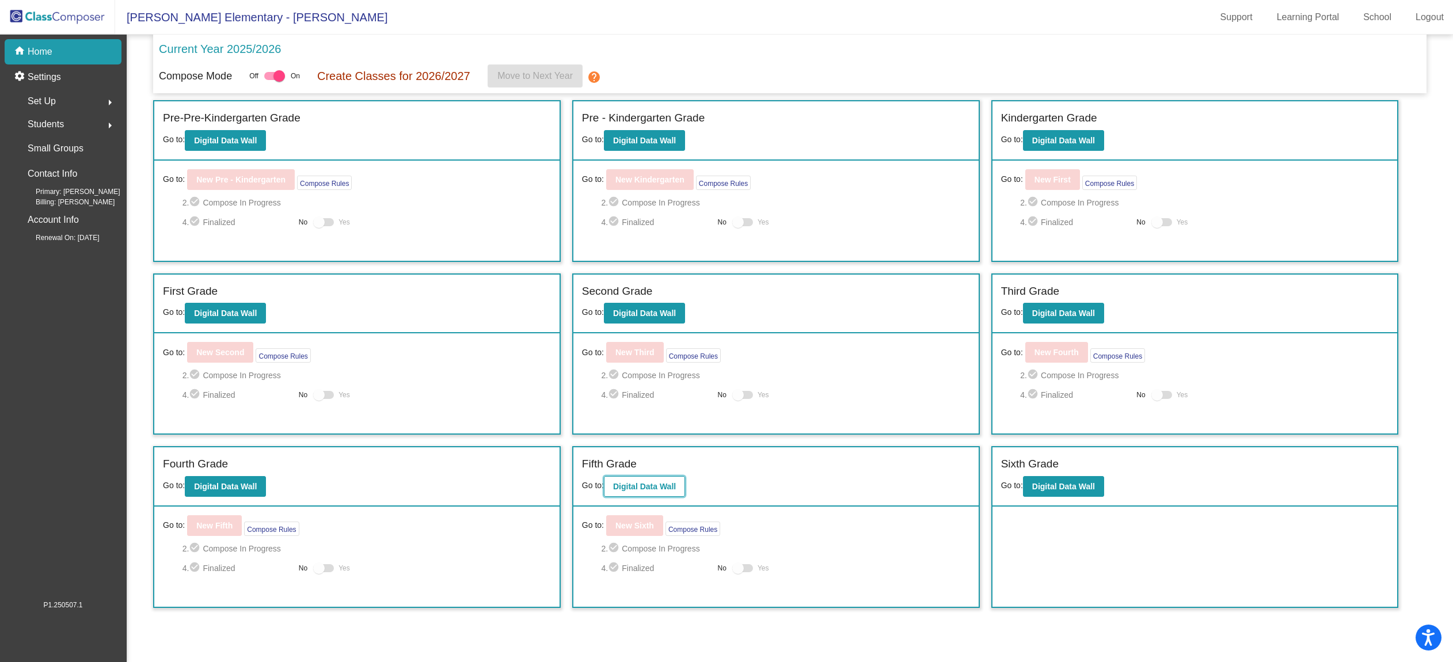
click at [635, 484] on b "Digital Data Wall" at bounding box center [644, 486] width 63 height 9
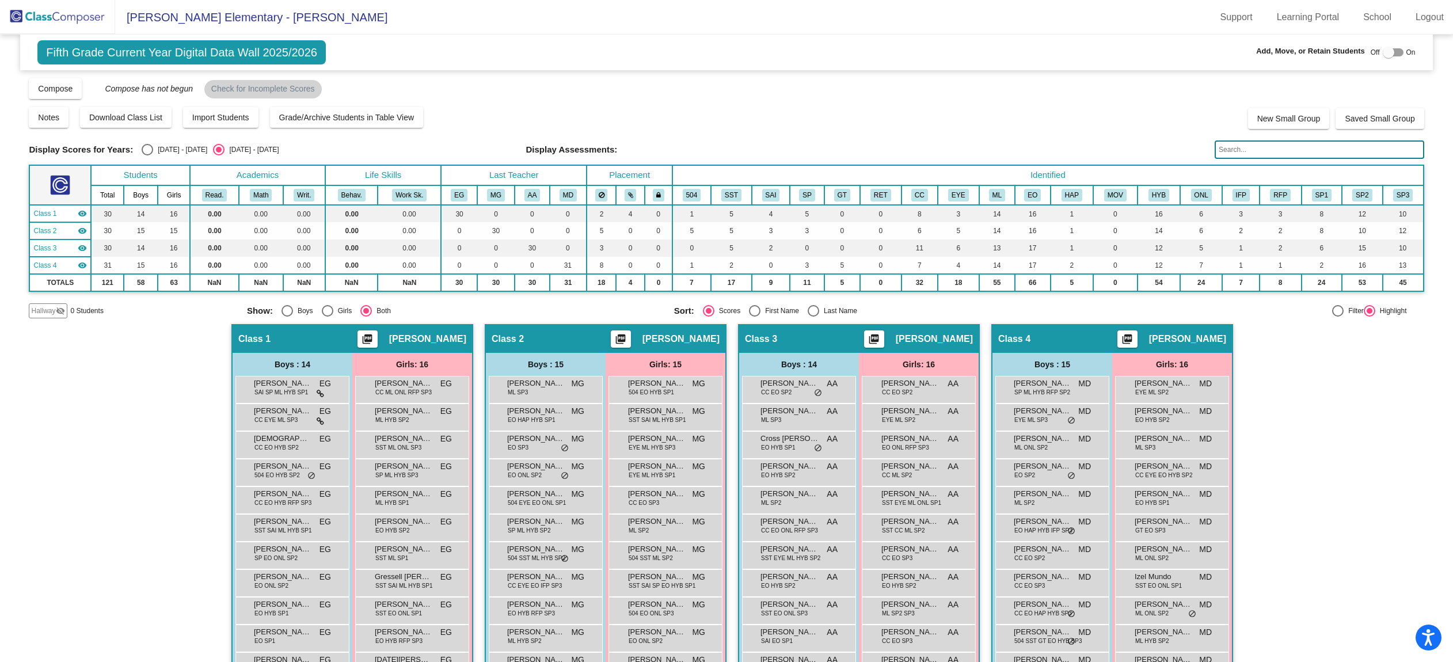
click at [1282, 148] on input "text" at bounding box center [1318, 149] width 209 height 18
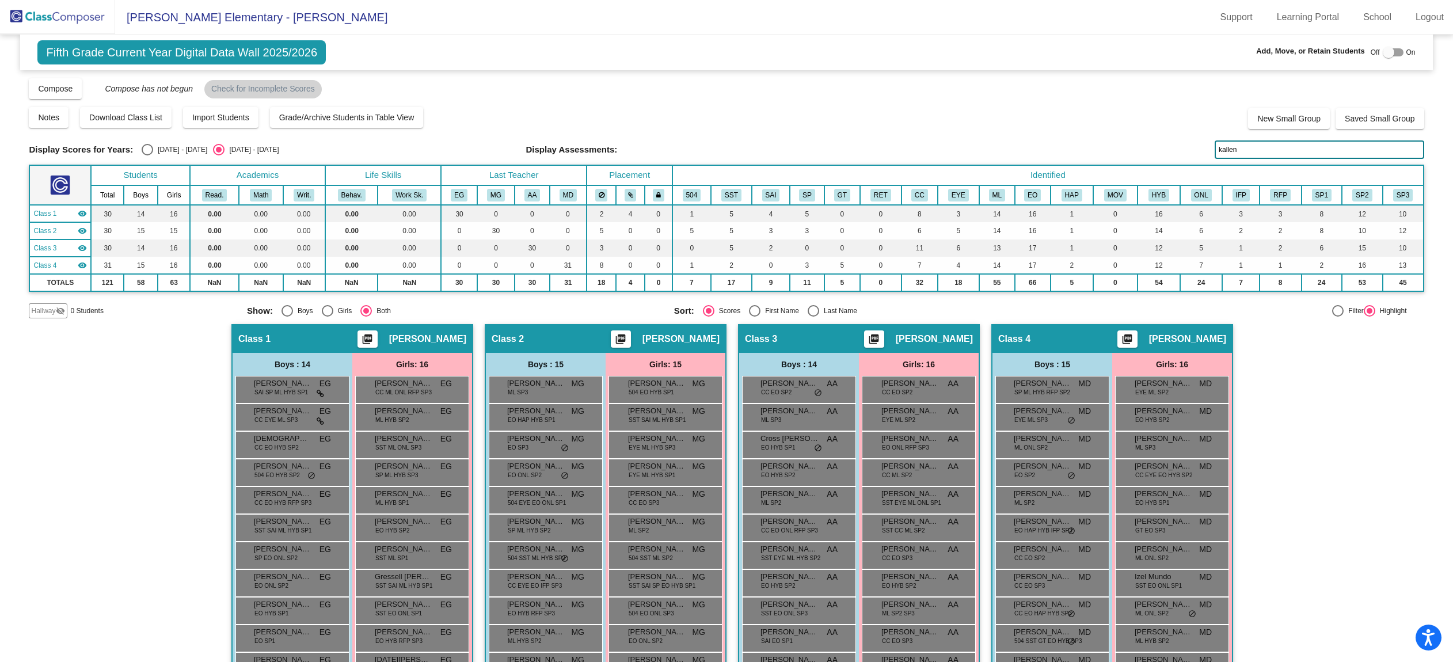
click at [1313, 143] on input "kallen" at bounding box center [1318, 149] width 209 height 18
type input "kil"
click at [52, 18] on img at bounding box center [57, 17] width 115 height 34
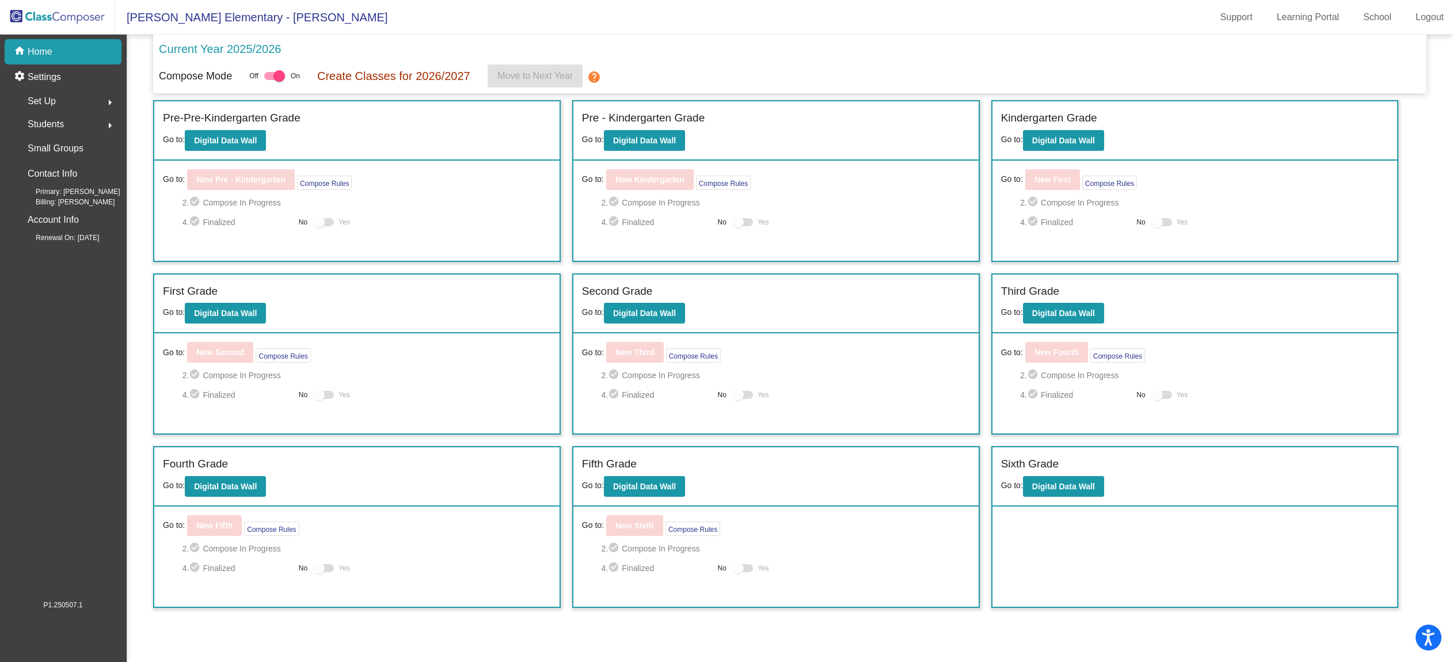
click at [94, 98] on div "Set Up arrow_right" at bounding box center [67, 101] width 110 height 23
click at [96, 249] on div "Students arrow_right" at bounding box center [67, 250] width 110 height 23
click at [81, 204] on p "Archived Students" at bounding box center [64, 199] width 70 height 14
